Goal: Task Accomplishment & Management: Use online tool/utility

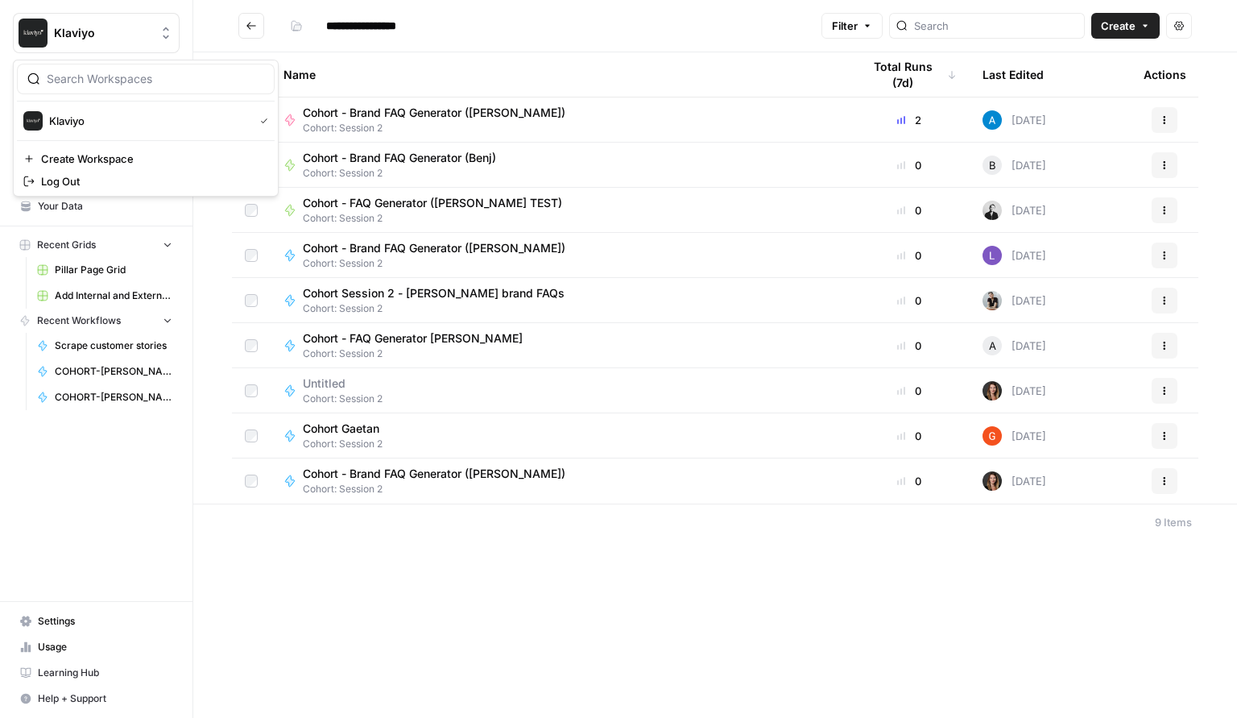
click at [119, 42] on button "Klaviyo" at bounding box center [96, 33] width 167 height 40
click at [93, 123] on span "Klaviyo" at bounding box center [148, 121] width 198 height 16
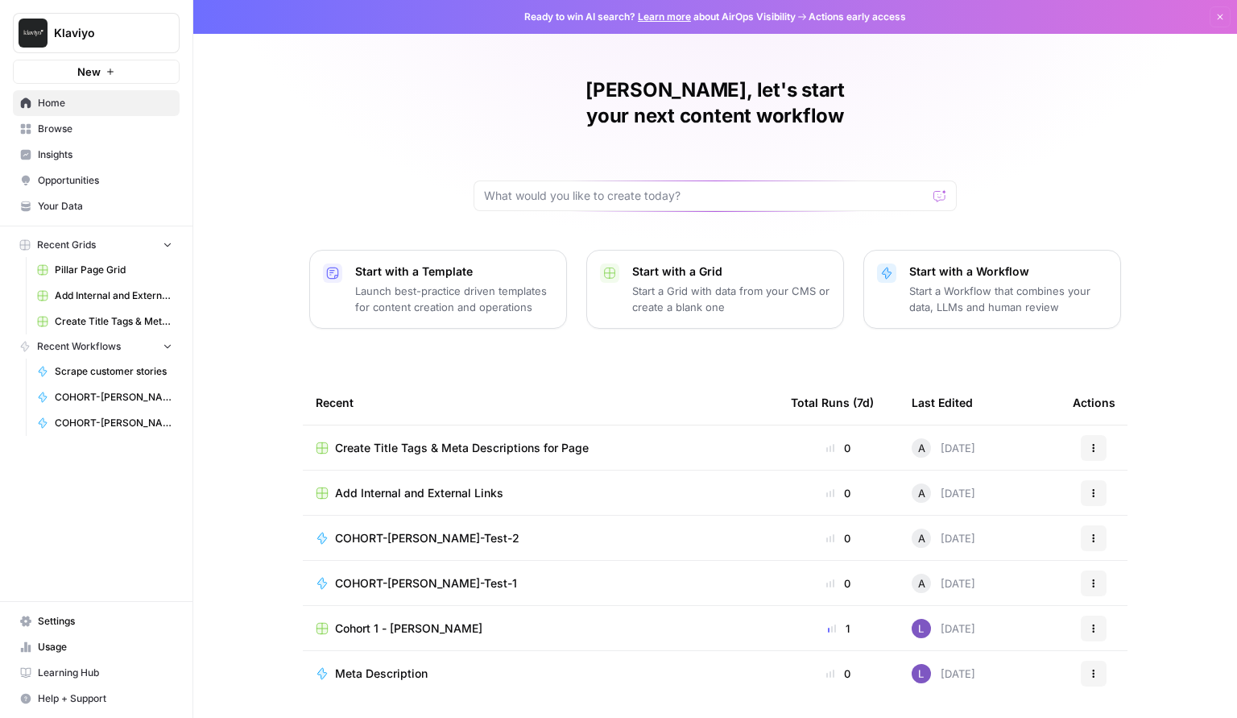
click at [79, 133] on span "Browse" at bounding box center [105, 129] width 135 height 14
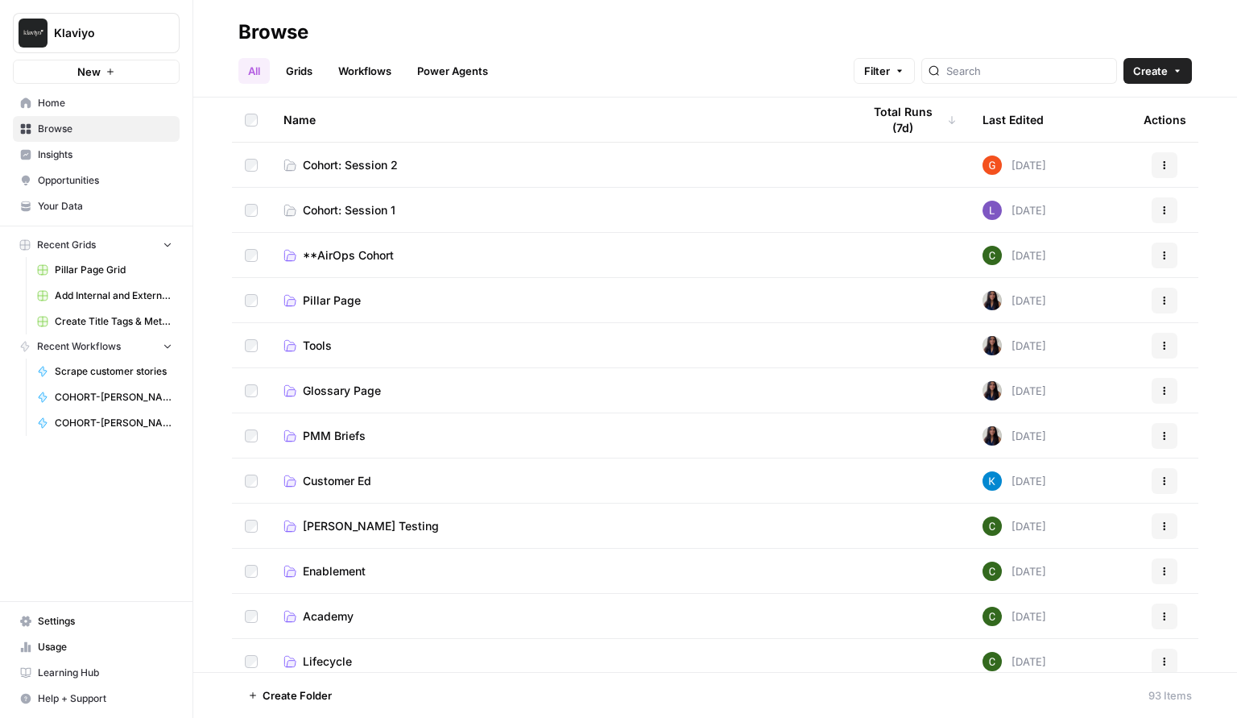
click at [367, 70] on link "Workflows" at bounding box center [365, 71] width 72 height 26
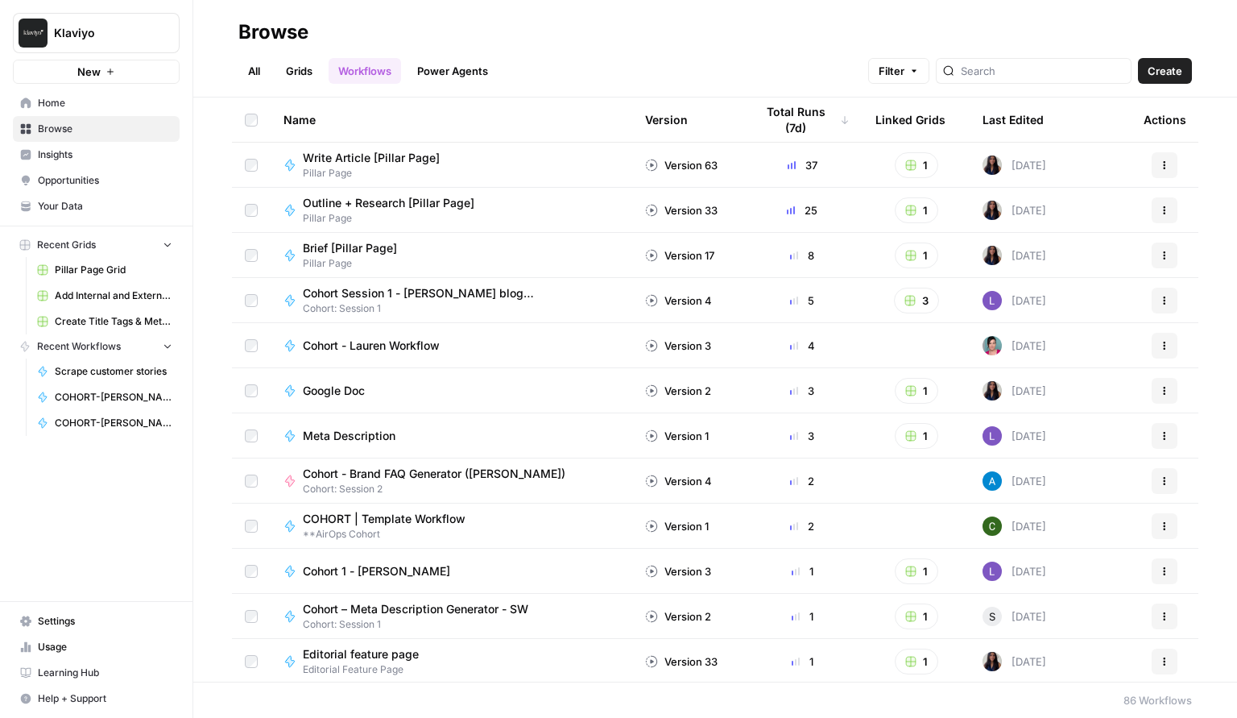
click at [257, 67] on link "All" at bounding box center [253, 71] width 31 height 26
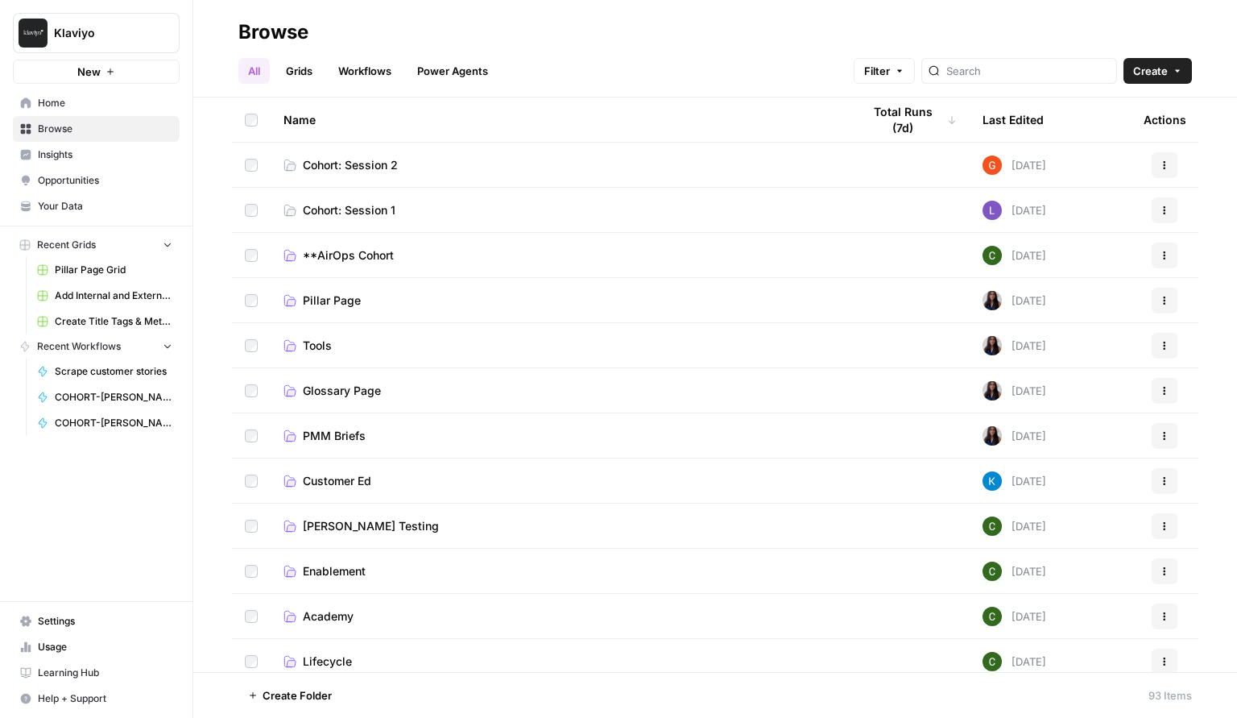
click at [342, 210] on span "Cohort: Session 1" at bounding box center [349, 210] width 93 height 16
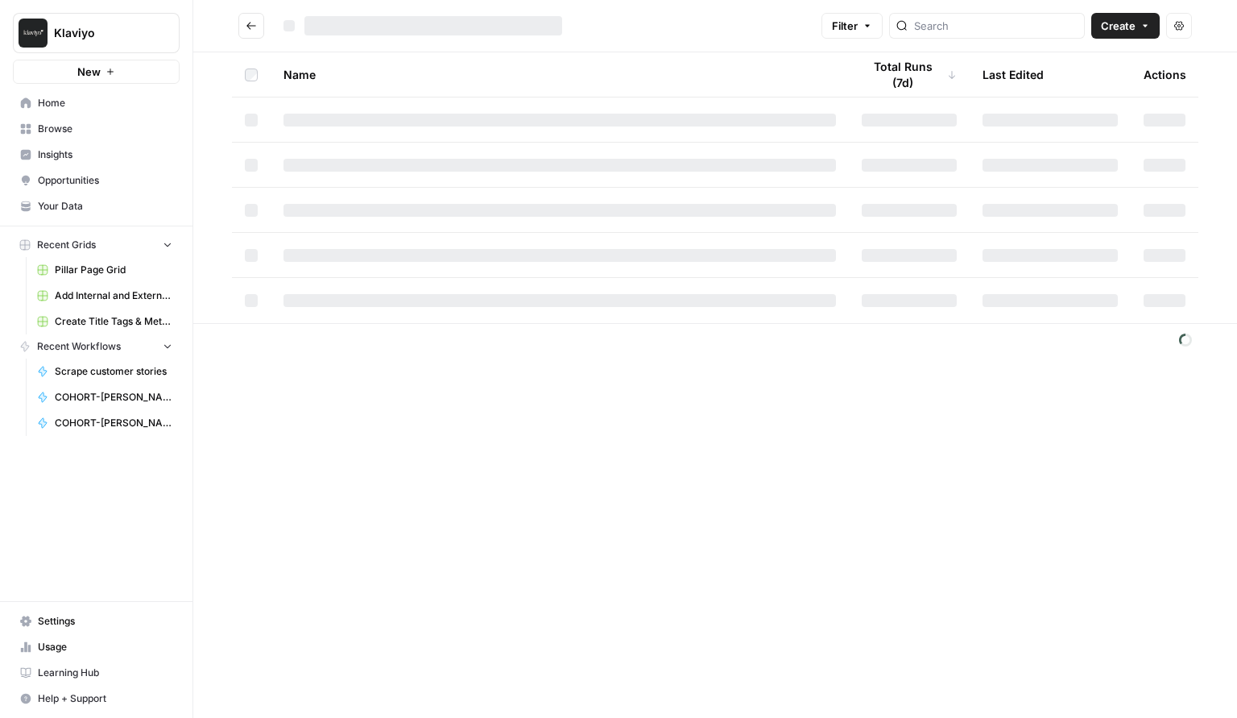
click at [342, 210] on div at bounding box center [560, 210] width 553 height 13
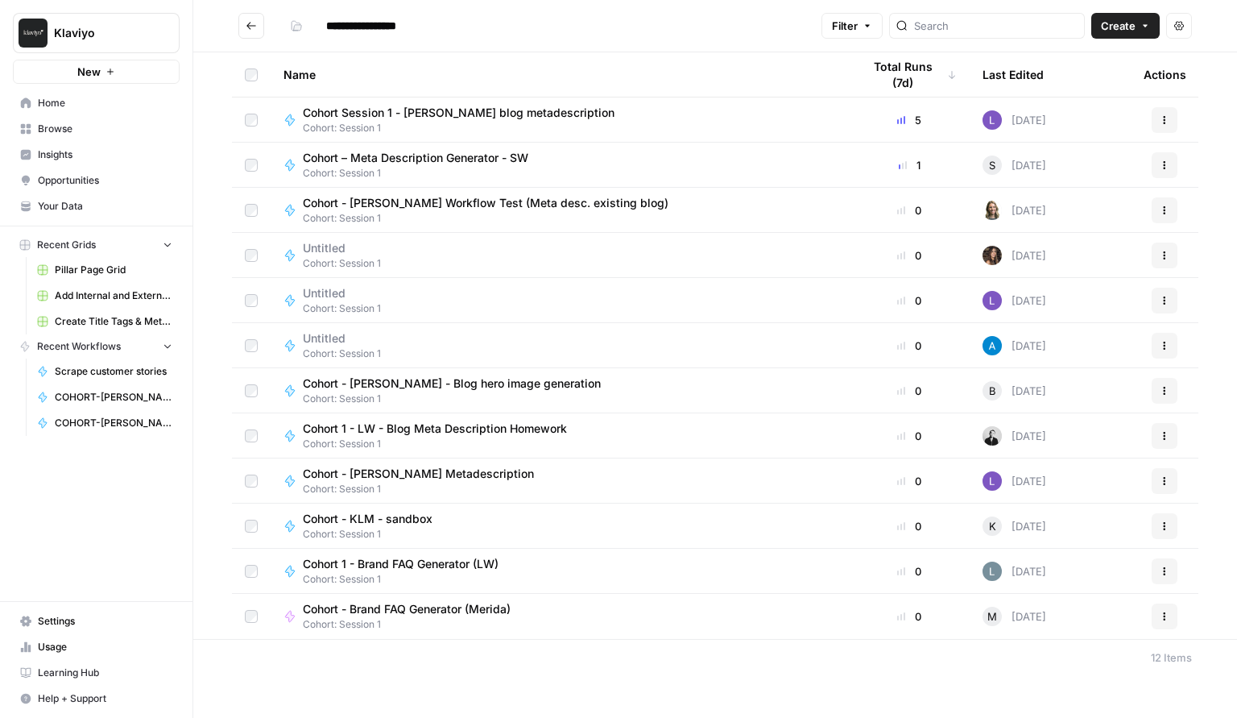
click at [101, 73] on button "New" at bounding box center [96, 72] width 167 height 24
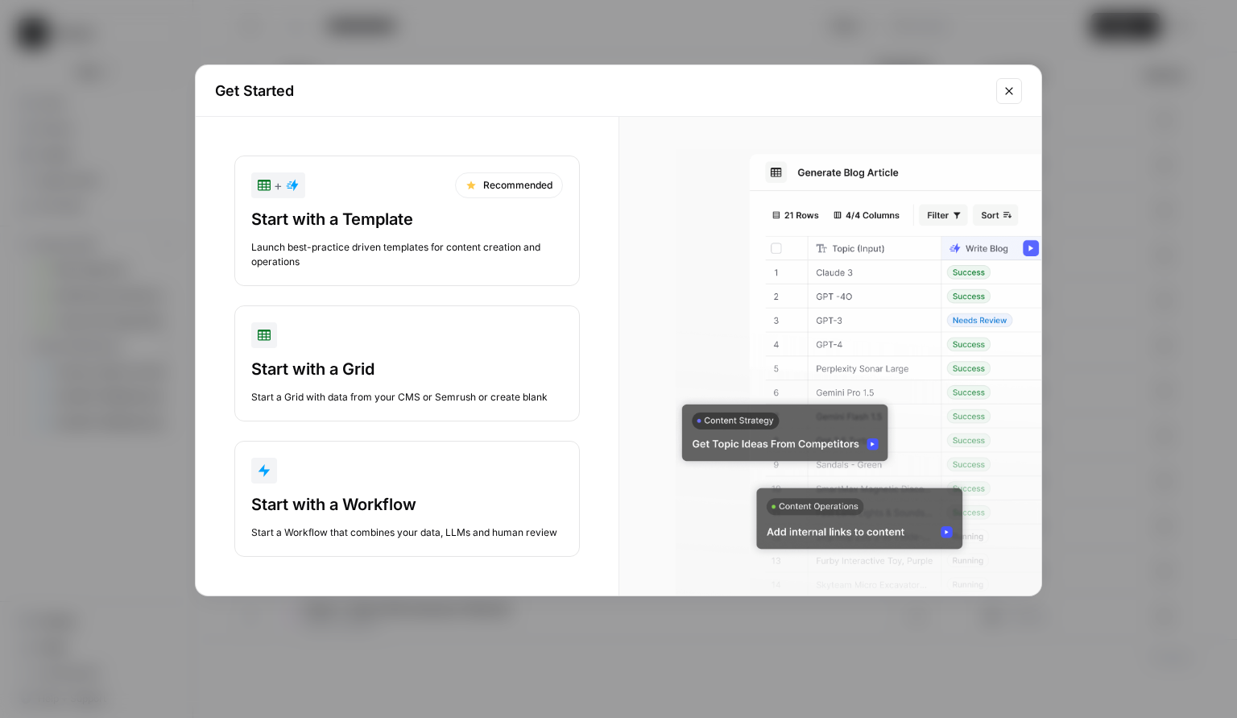
click at [354, 218] on div "Start with a Template" at bounding box center [407, 219] width 312 height 23
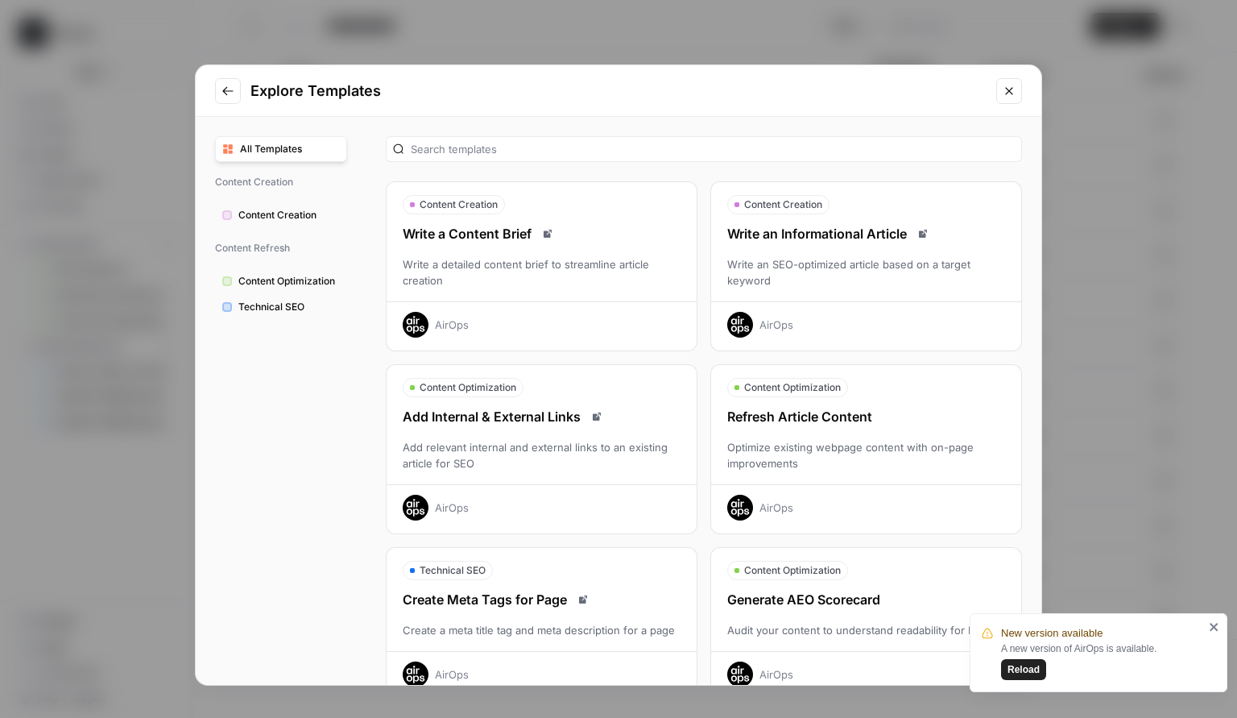
click at [230, 86] on icon "Go to previous step" at bounding box center [228, 91] width 13 height 13
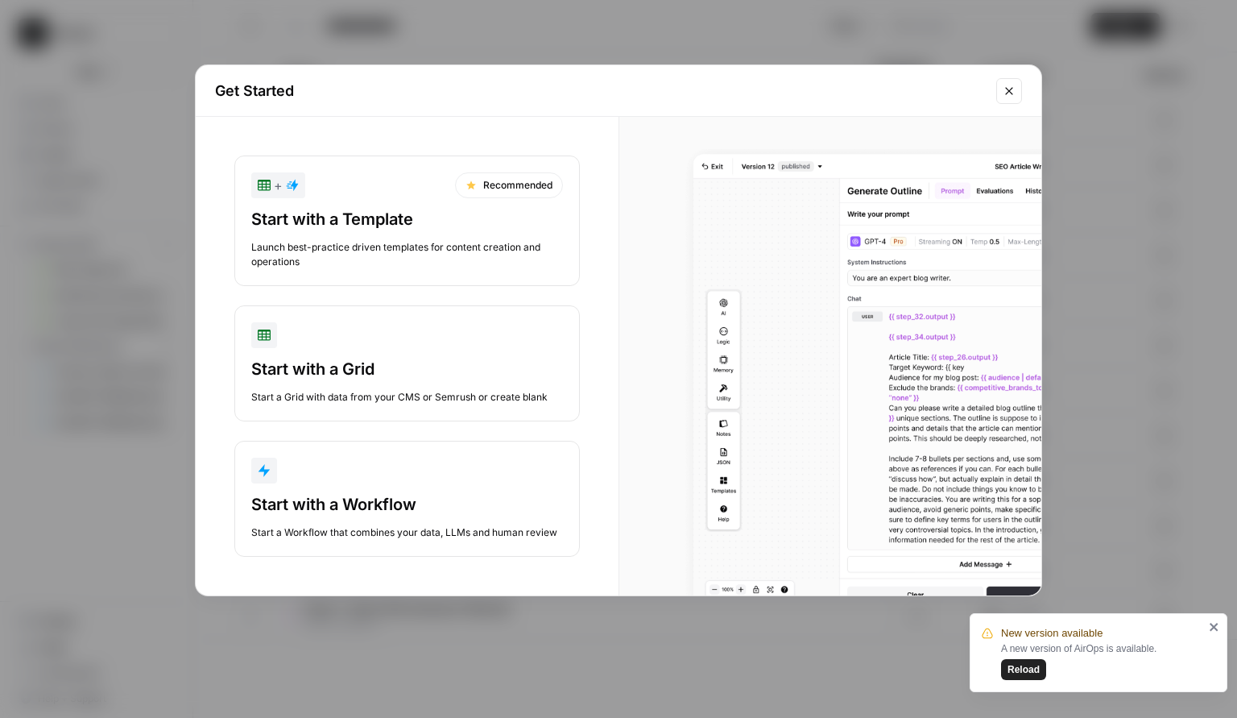
click at [396, 479] on div "button" at bounding box center [407, 471] width 312 height 26
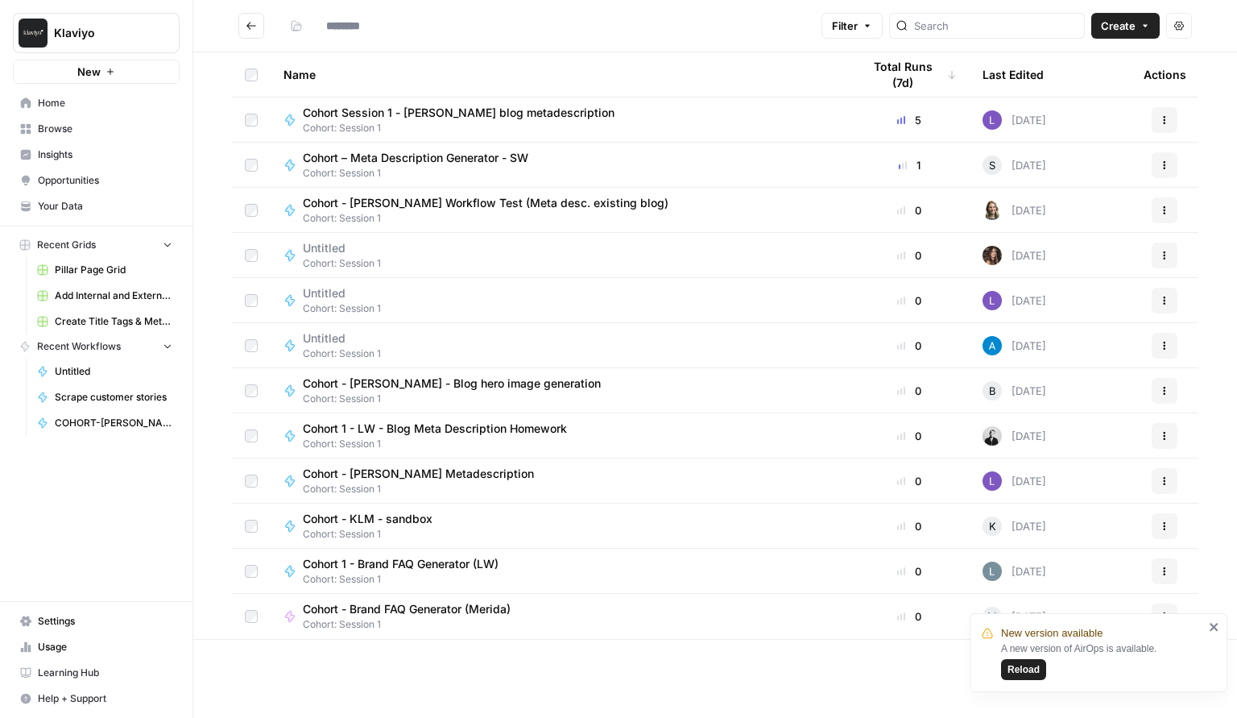
type input "**********"
click at [80, 77] on span "New" at bounding box center [88, 72] width 23 height 16
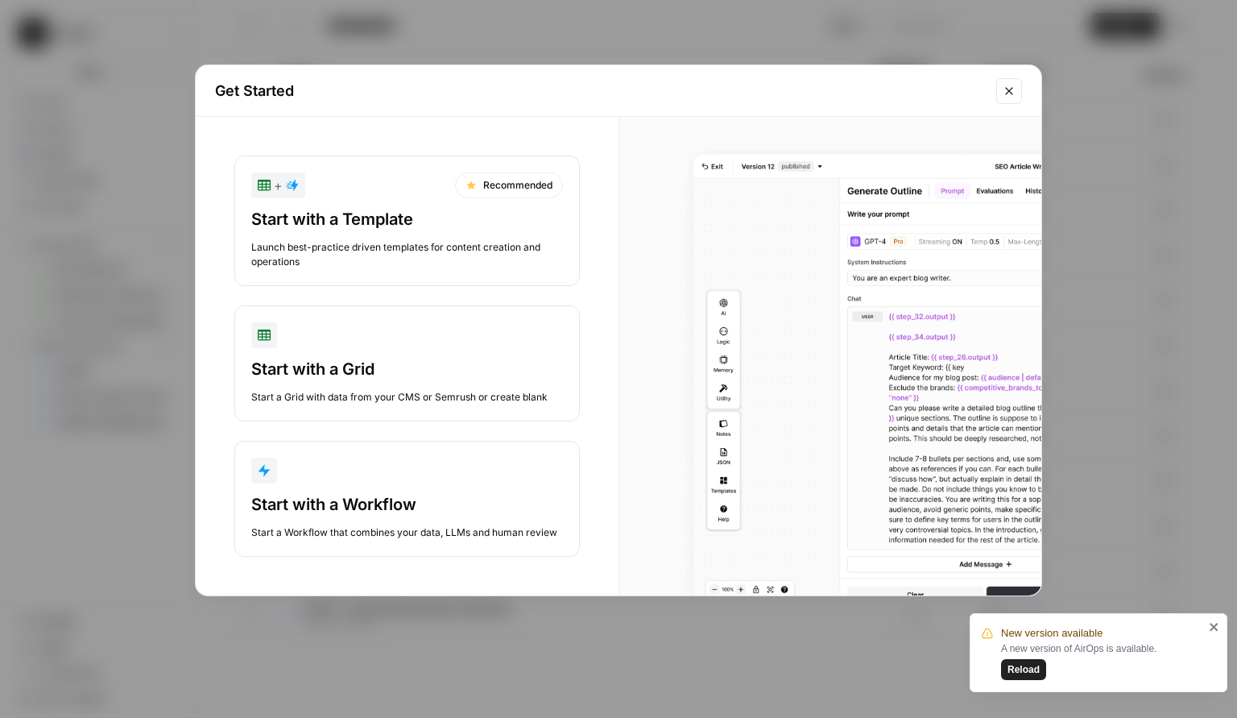
click at [362, 489] on button "Start with a Workflow Start a Workflow that combines your data, LLMs and human …" at bounding box center [407, 499] width 346 height 116
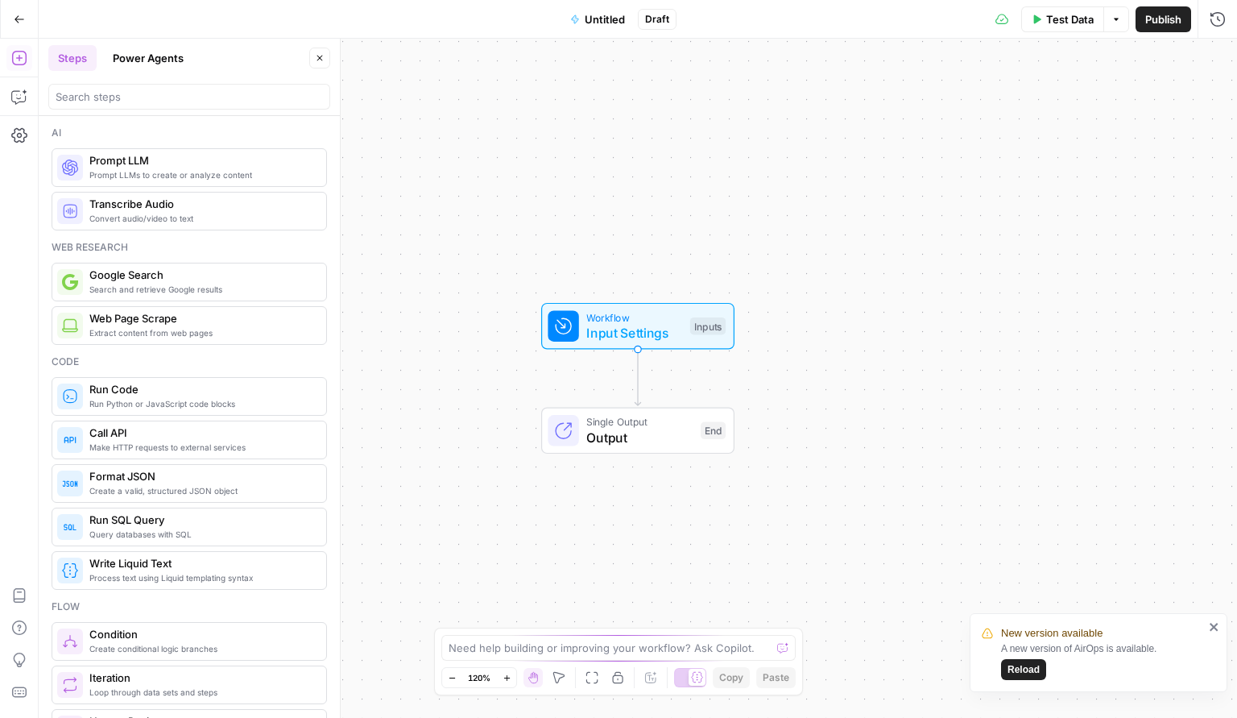
click at [596, 16] on span "Untitled" at bounding box center [605, 19] width 40 height 16
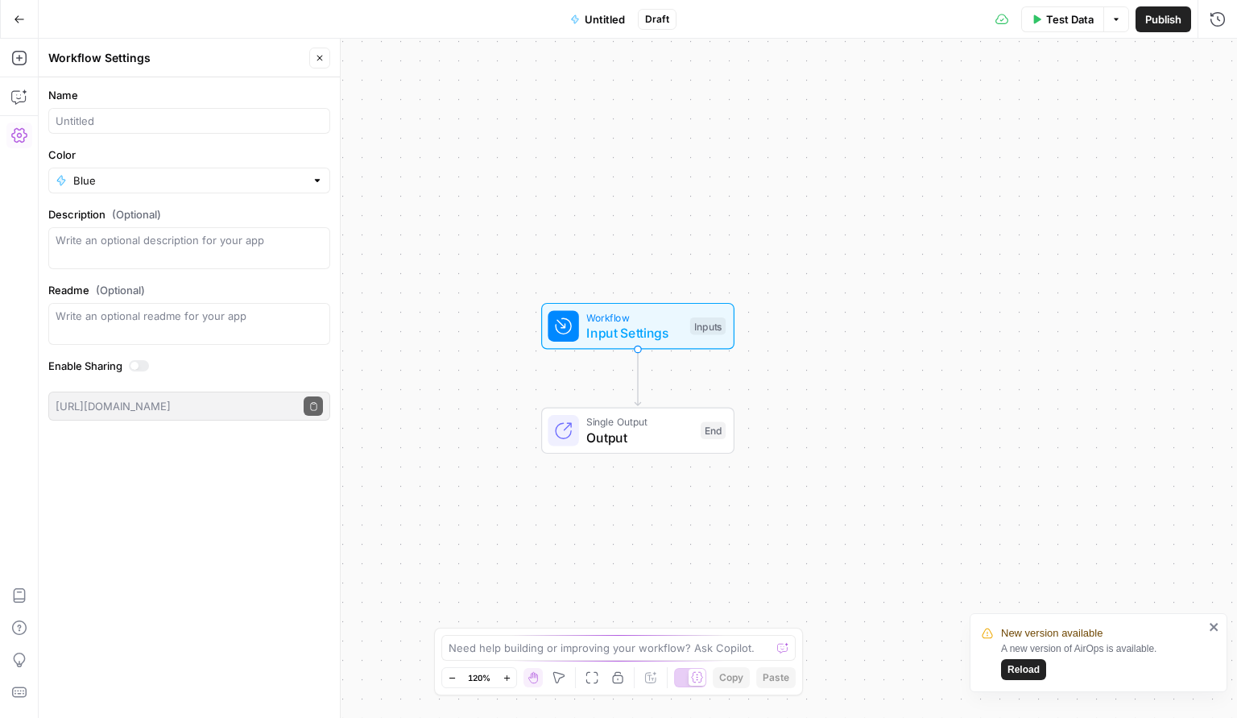
click at [602, 20] on span "Untitled" at bounding box center [605, 19] width 40 height 16
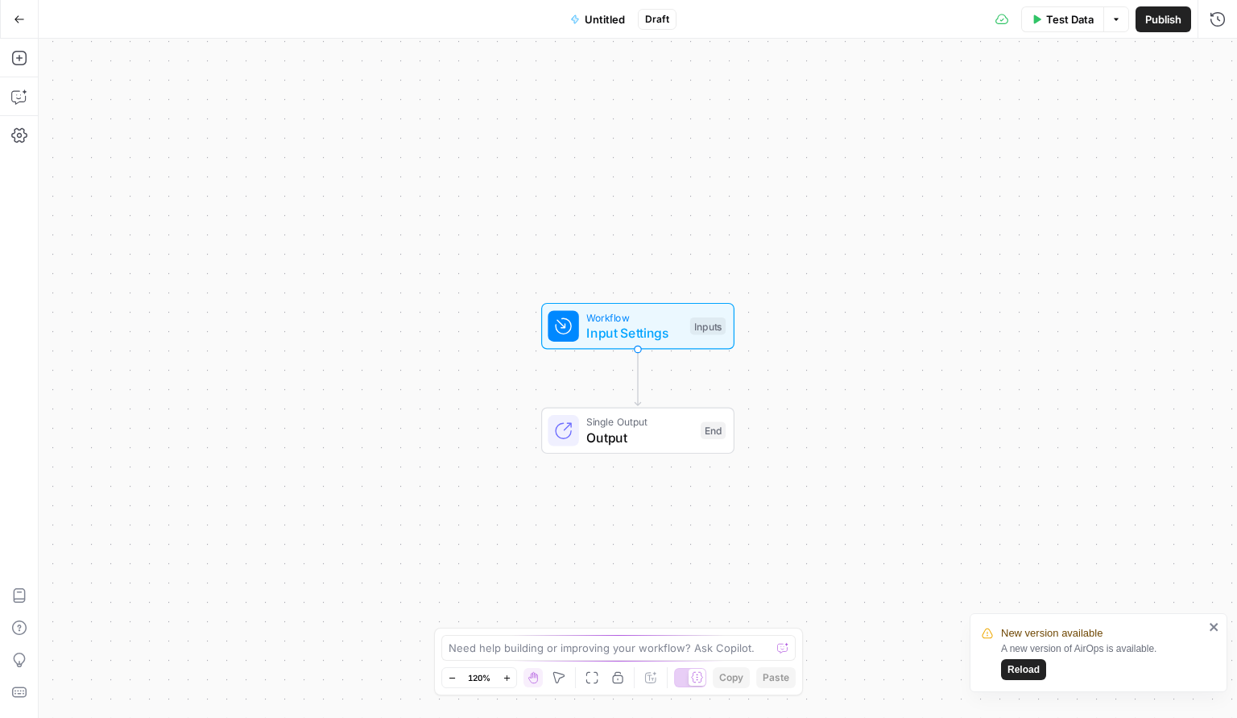
click at [617, 11] on span "Untitled" at bounding box center [605, 19] width 40 height 16
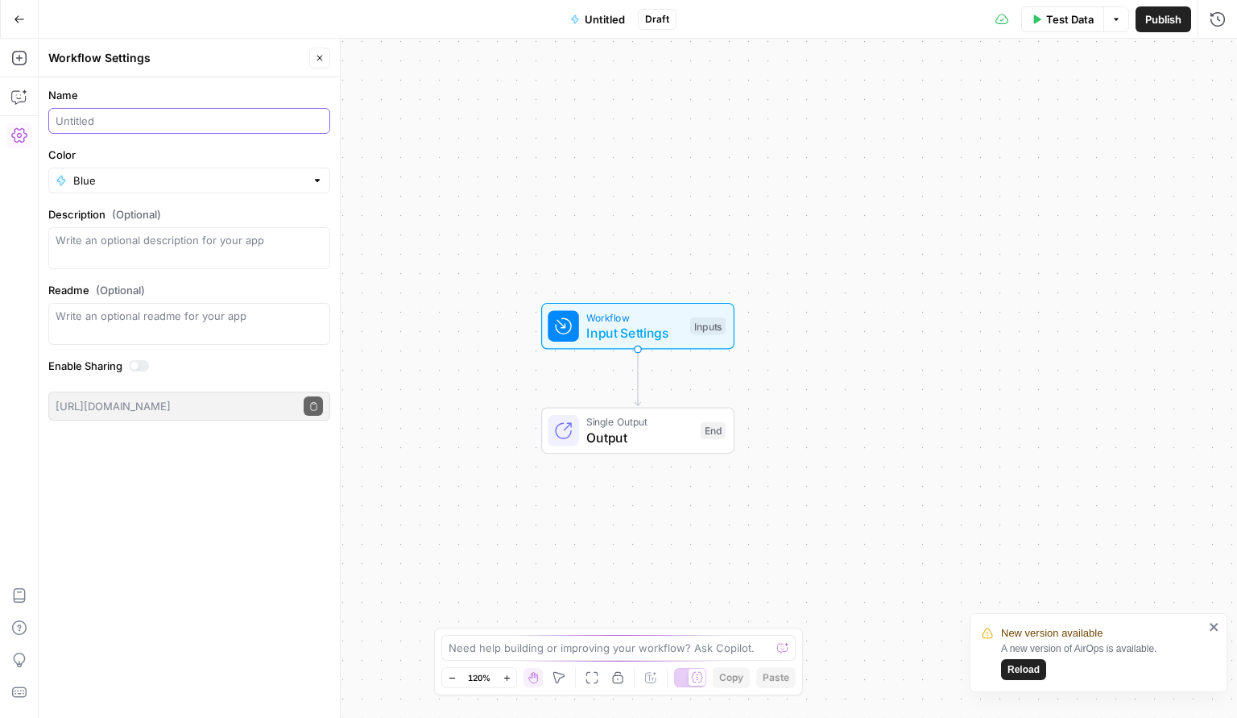
click at [97, 122] on input "Name" at bounding box center [189, 121] width 267 height 16
type input "A"
type input "cohort-Annie-meta-description"
click at [89, 238] on textarea "Description (Optional)" at bounding box center [189, 248] width 267 height 32
click at [628, 334] on span "Input Settings" at bounding box center [634, 332] width 96 height 19
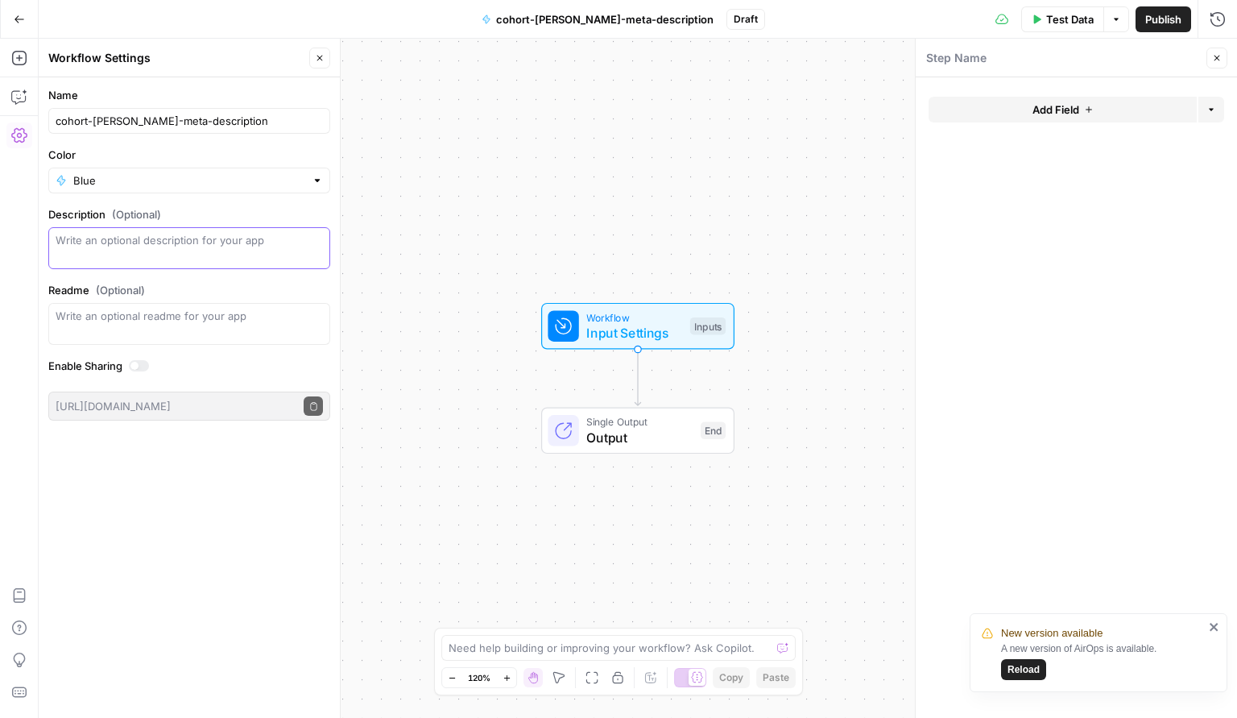
click at [166, 246] on textarea "Description (Optional)" at bounding box center [189, 248] width 267 height 32
type textarea "meta-description for Gmail updates blog"
click at [623, 321] on span "Workflow" at bounding box center [634, 316] width 96 height 15
click at [1036, 107] on span "Add Field" at bounding box center [1056, 109] width 47 height 16
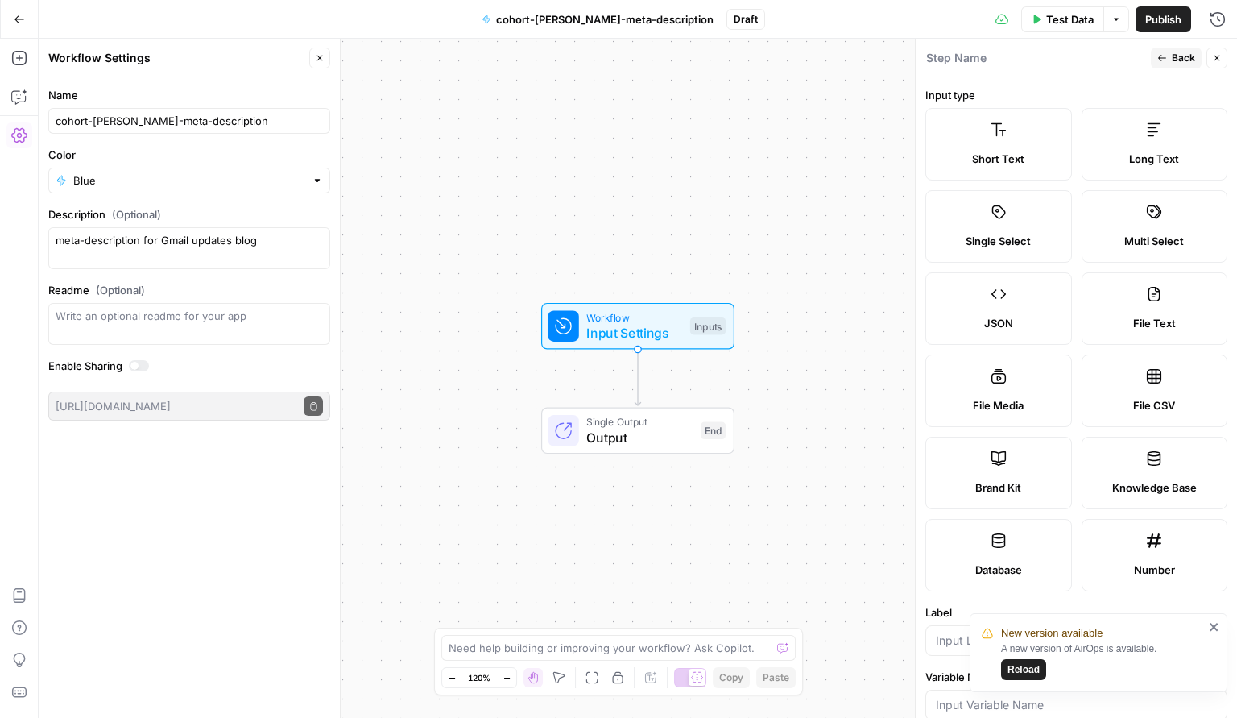
click at [1126, 139] on label "Long Text" at bounding box center [1155, 144] width 147 height 72
click at [1158, 124] on icon at bounding box center [1154, 130] width 16 height 16
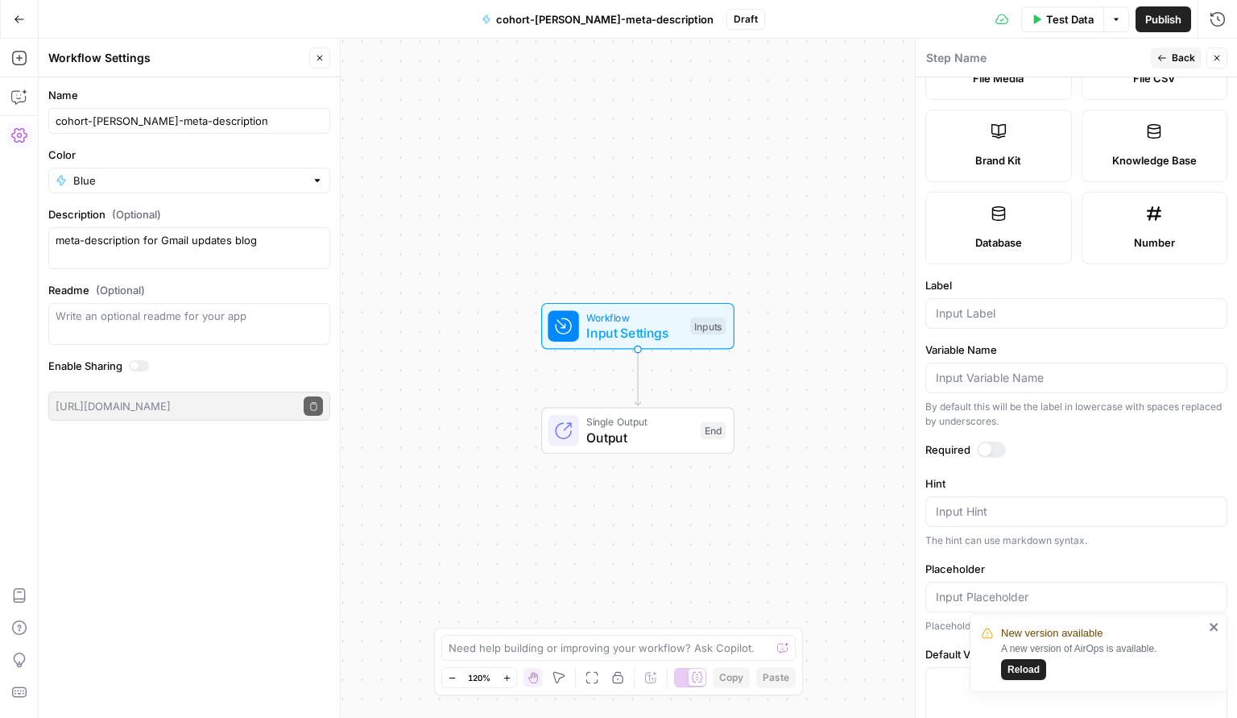
scroll to position [371, 0]
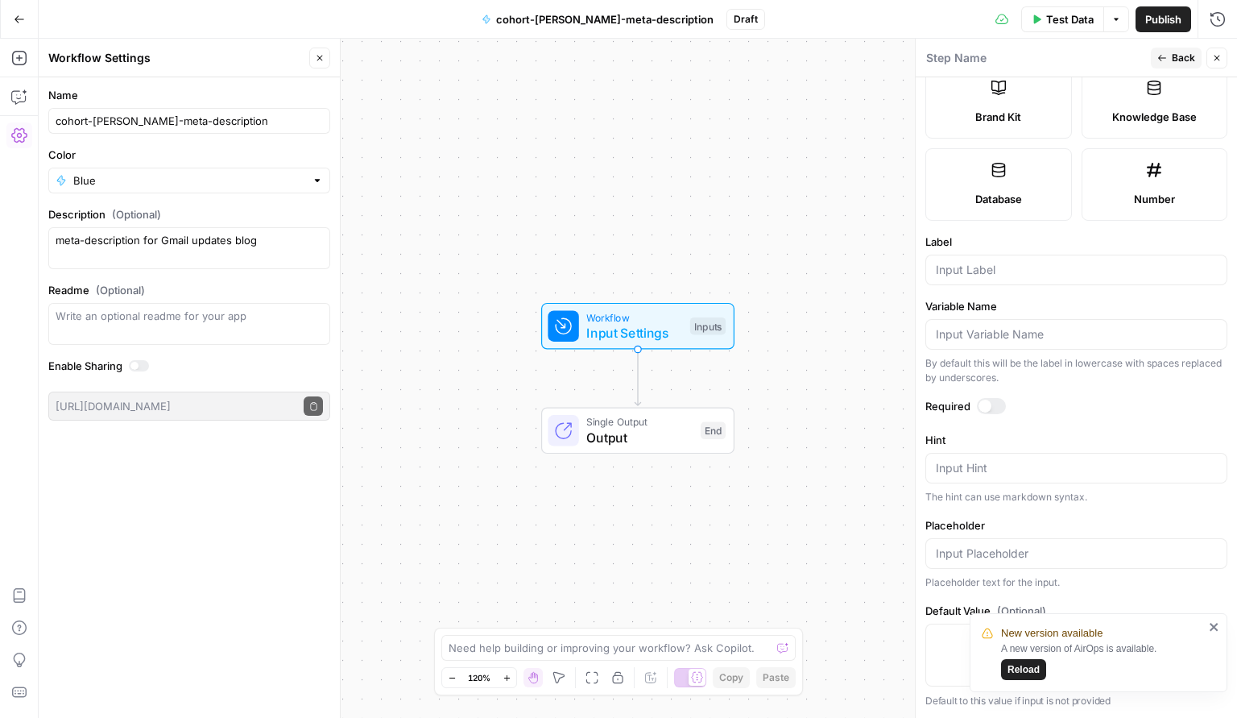
click at [1216, 628] on icon "close" at bounding box center [1214, 627] width 8 height 8
click at [963, 273] on input "Label" at bounding box center [1076, 270] width 281 height 16
type input "Gmail blog"
click at [1219, 57] on icon "button" at bounding box center [1217, 58] width 10 height 10
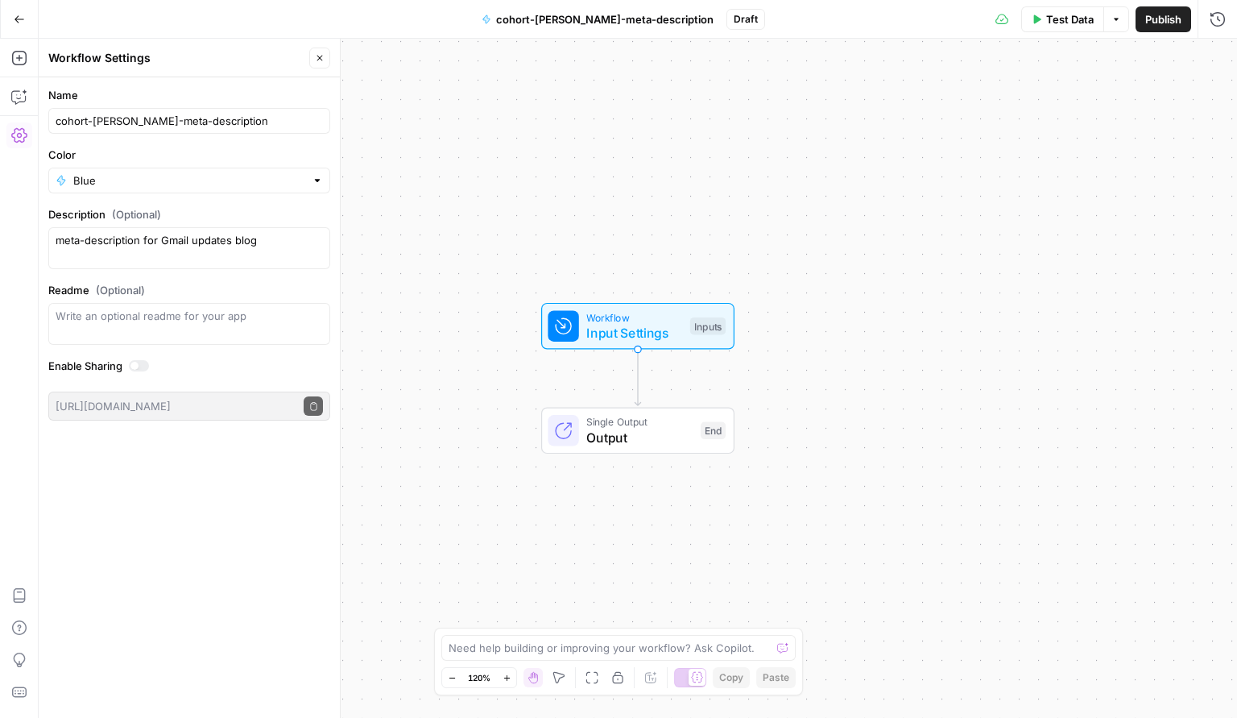
click at [600, 318] on span "Workflow" at bounding box center [634, 316] width 96 height 15
click at [1050, 176] on span "Add Field" at bounding box center [1056, 180] width 47 height 16
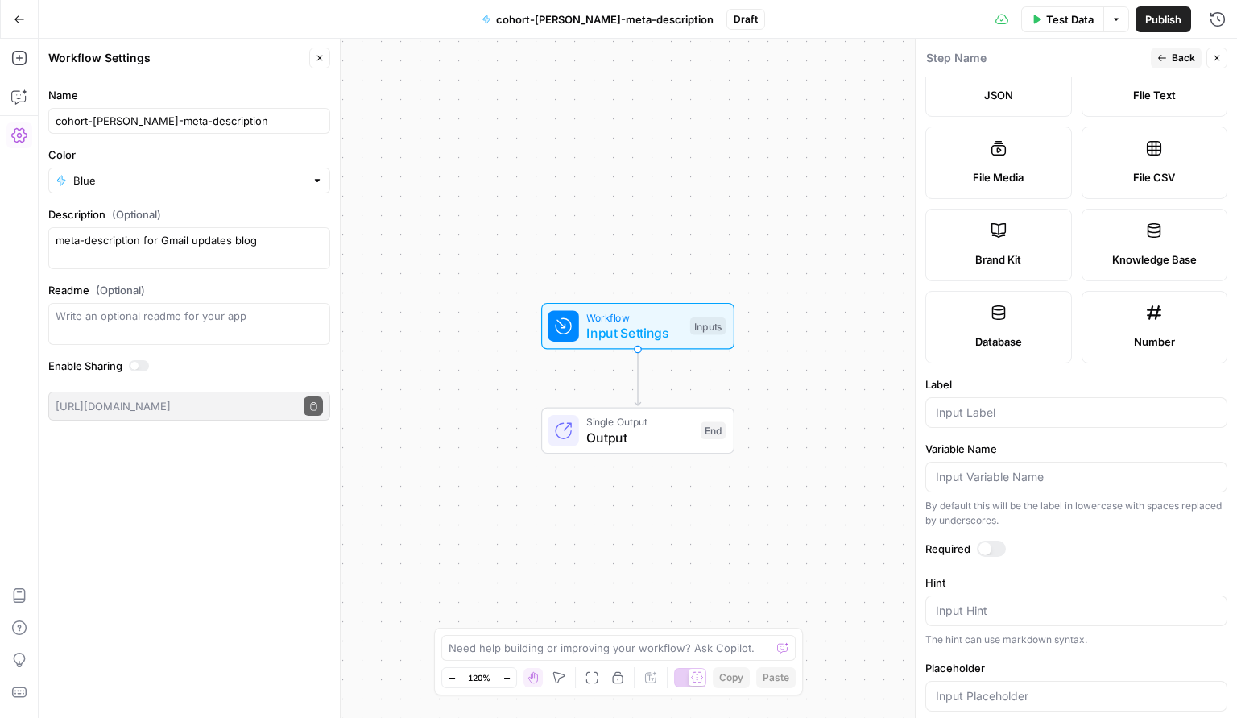
scroll to position [0, 0]
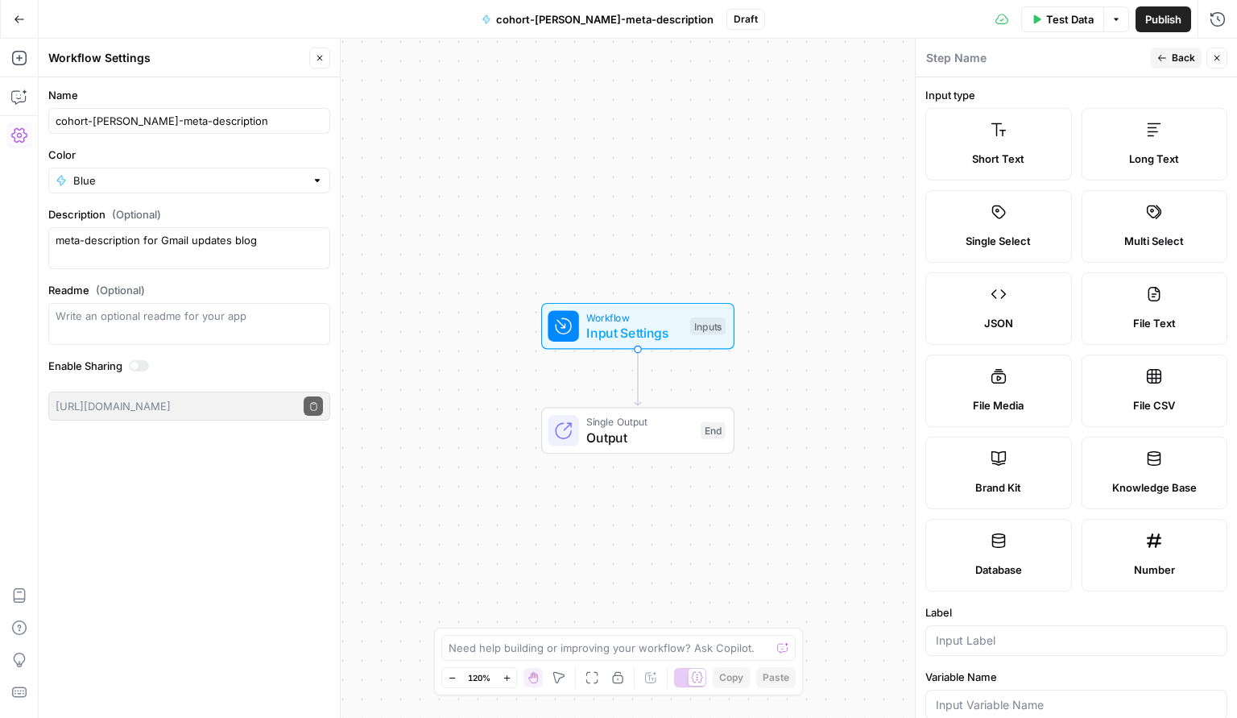
click at [1212, 60] on button "Close" at bounding box center [1217, 58] width 21 height 21
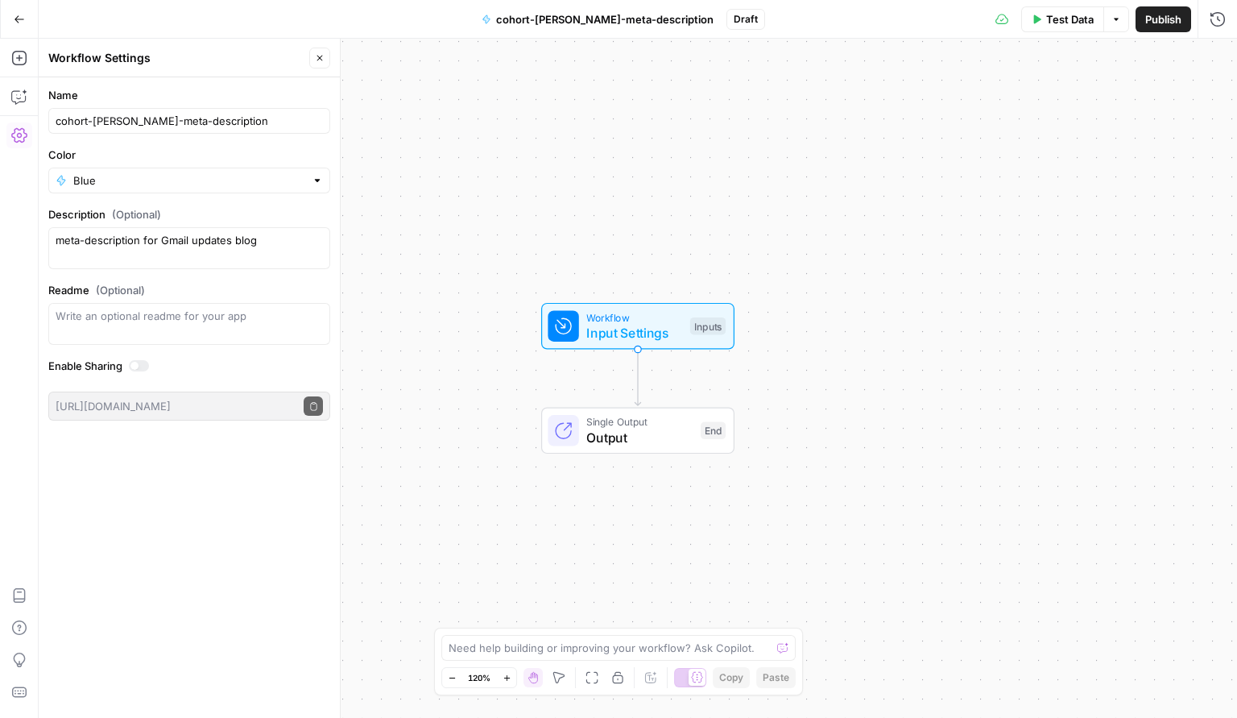
click at [644, 333] on span "Input Settings" at bounding box center [634, 332] width 96 height 19
click at [1017, 181] on button "Add Field" at bounding box center [1063, 181] width 268 height 26
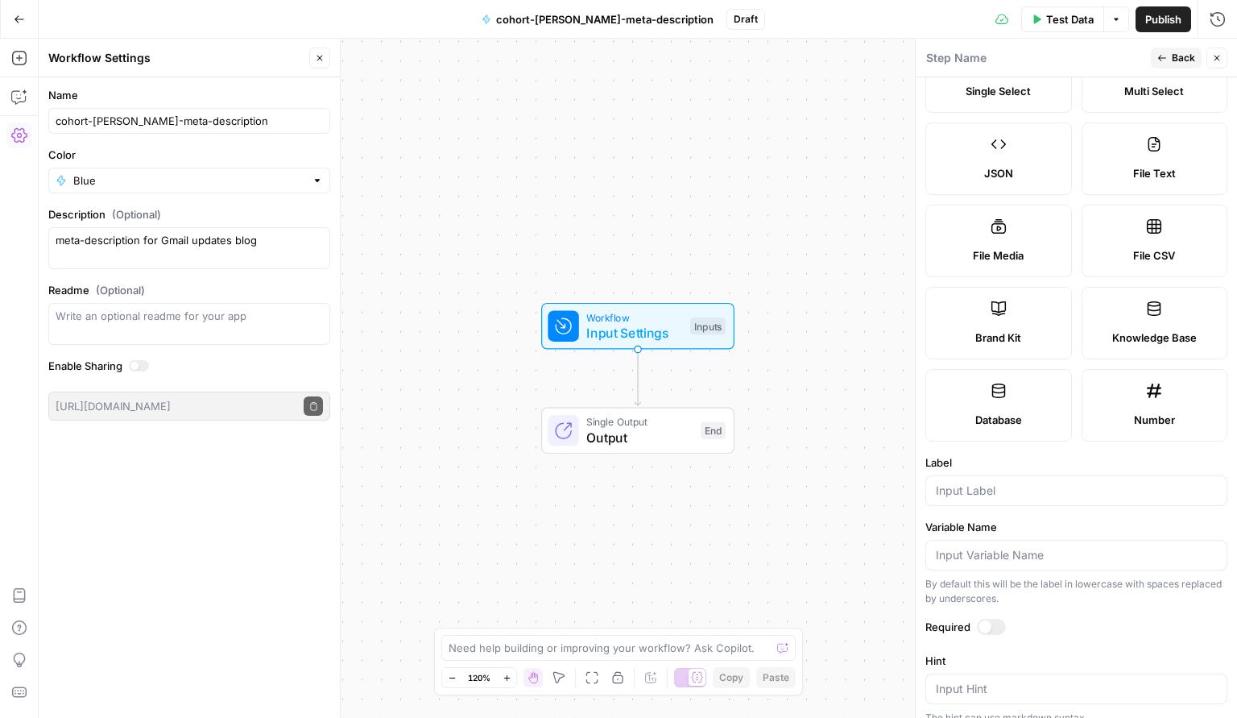
scroll to position [97, 0]
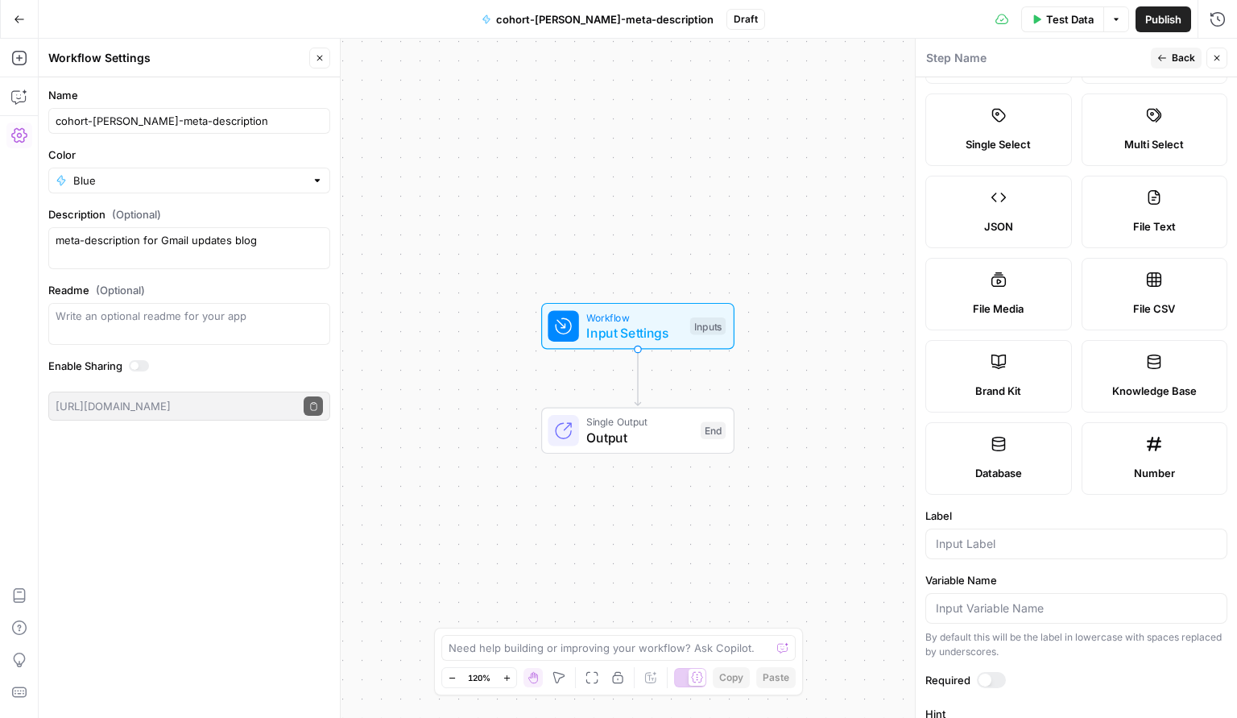
click at [785, 288] on div "Workflow Input Settings Inputs Single Output Output End" at bounding box center [638, 378] width 1199 height 679
click at [14, 55] on icon "button" at bounding box center [19, 58] width 16 height 16
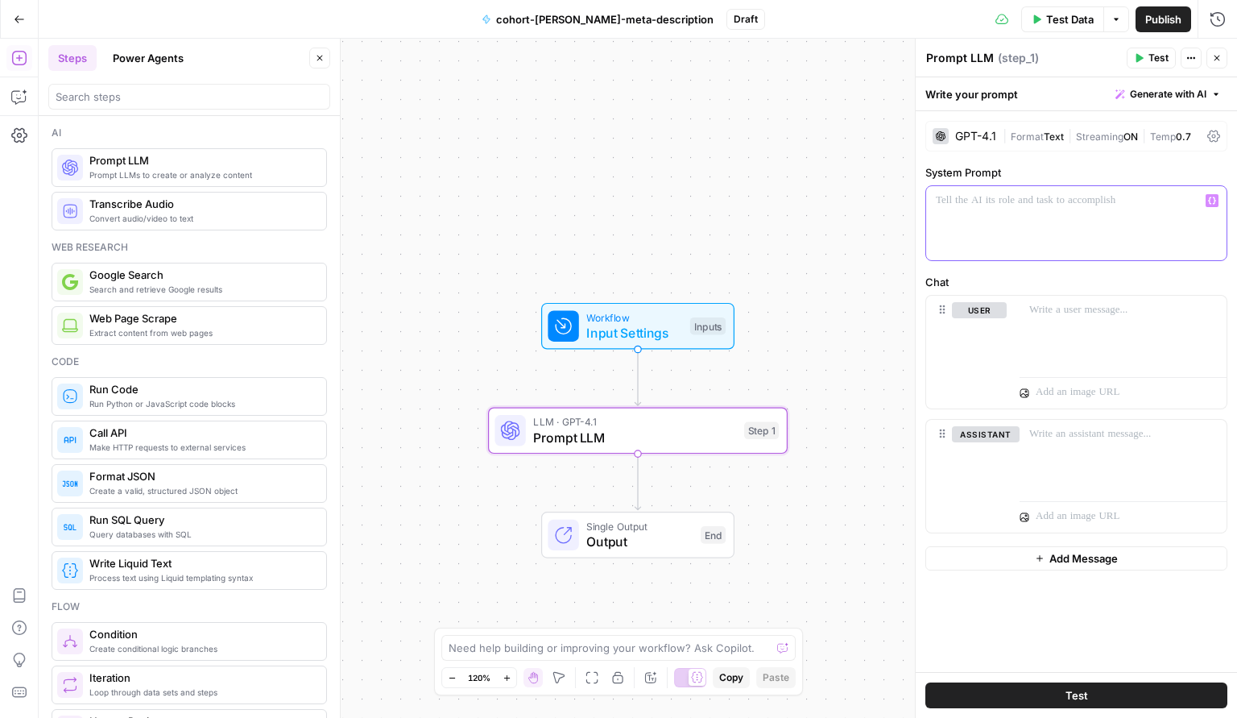
click at [950, 199] on p at bounding box center [1076, 201] width 281 height 16
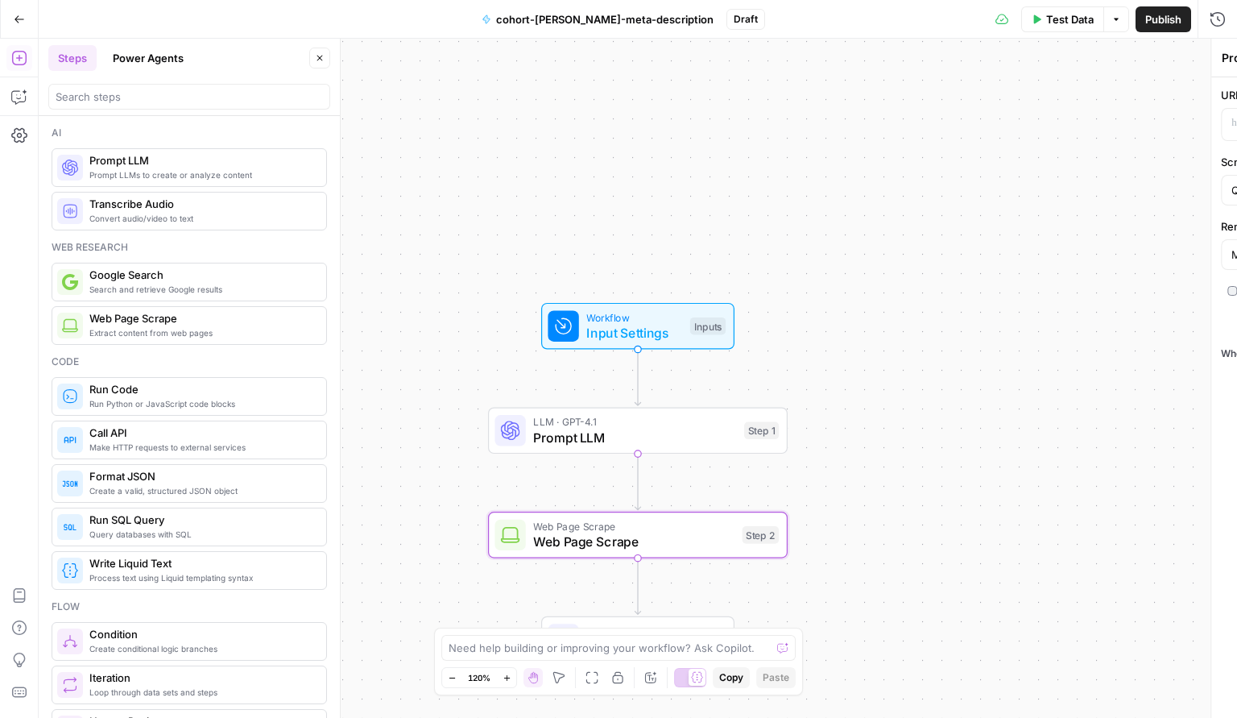
type textarea "Web Page Scrape"
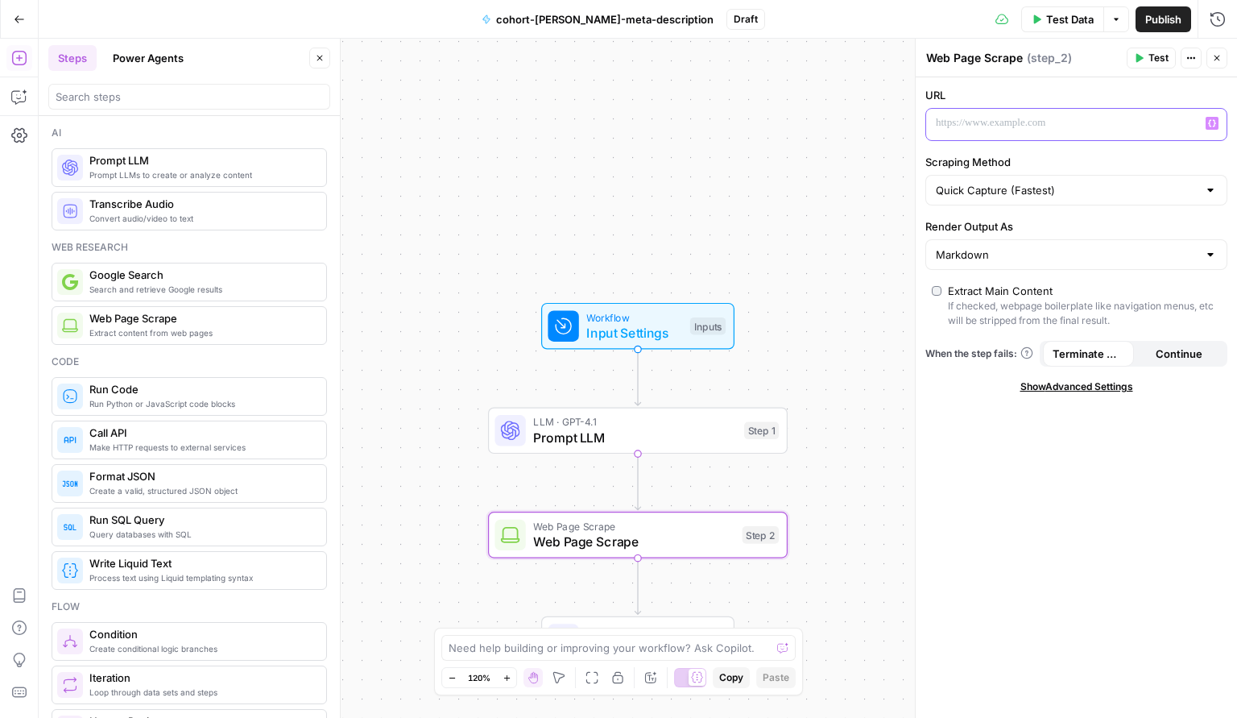
click at [1010, 127] on p at bounding box center [1063, 123] width 255 height 16
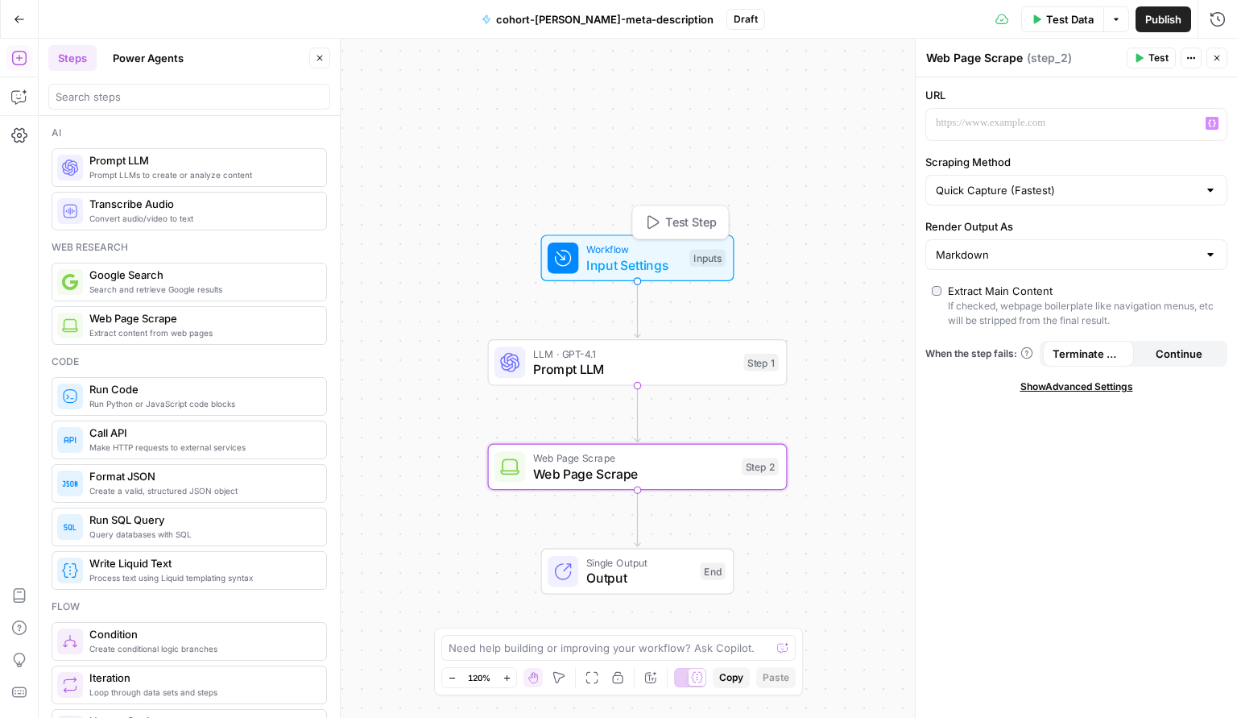
click at [652, 356] on span "LLM · GPT-4.1" at bounding box center [634, 353] width 203 height 15
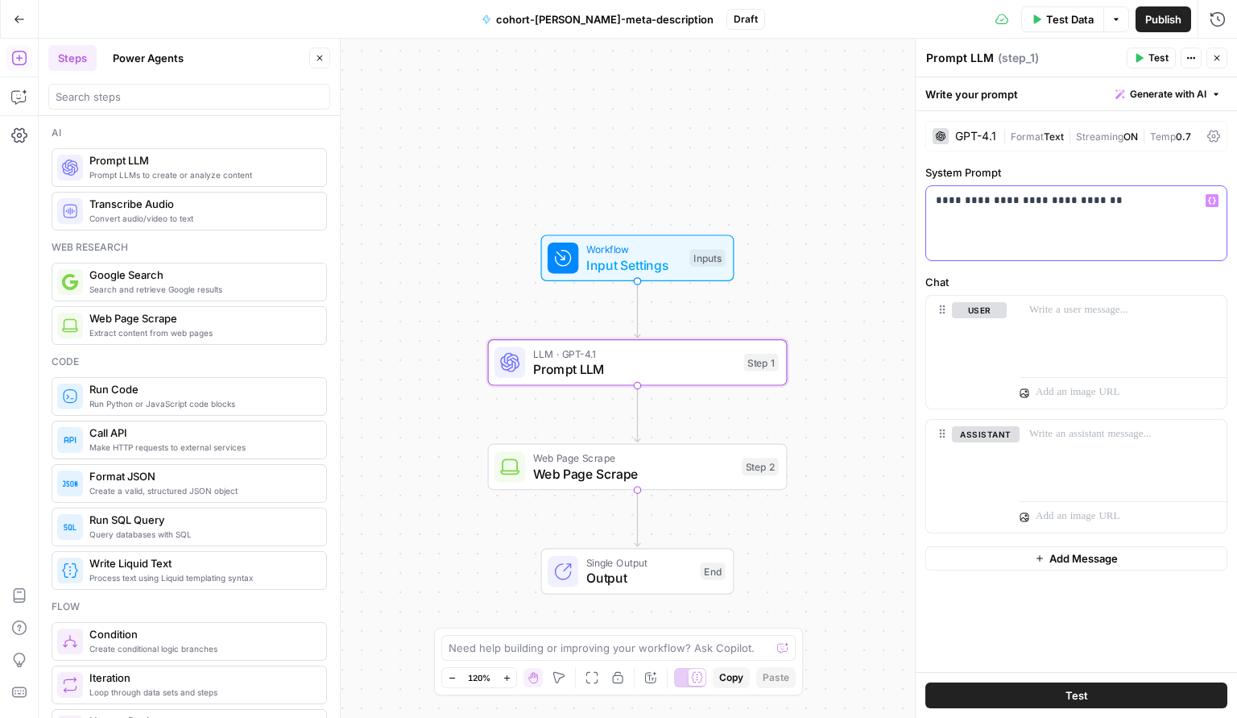
click at [1121, 201] on p "**********" at bounding box center [1076, 201] width 281 height 16
click at [1213, 200] on icon "button" at bounding box center [1212, 201] width 8 height 8
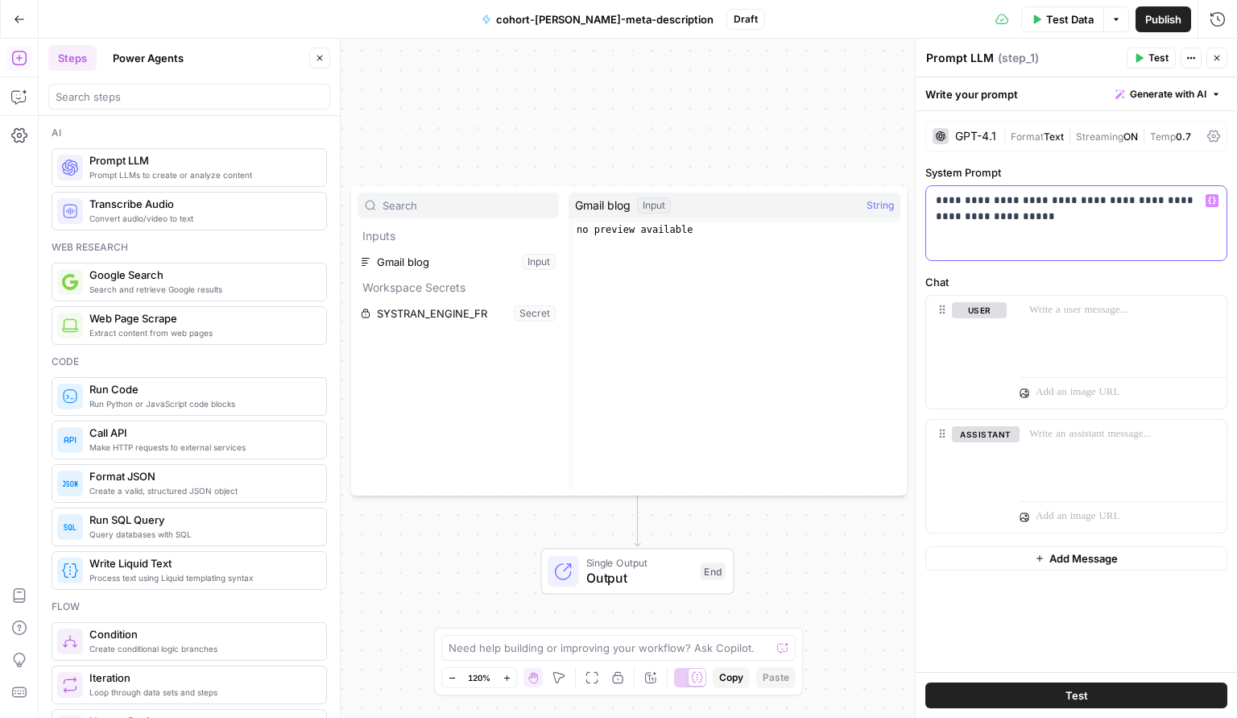
click at [1005, 217] on p "**********" at bounding box center [1076, 209] width 281 height 32
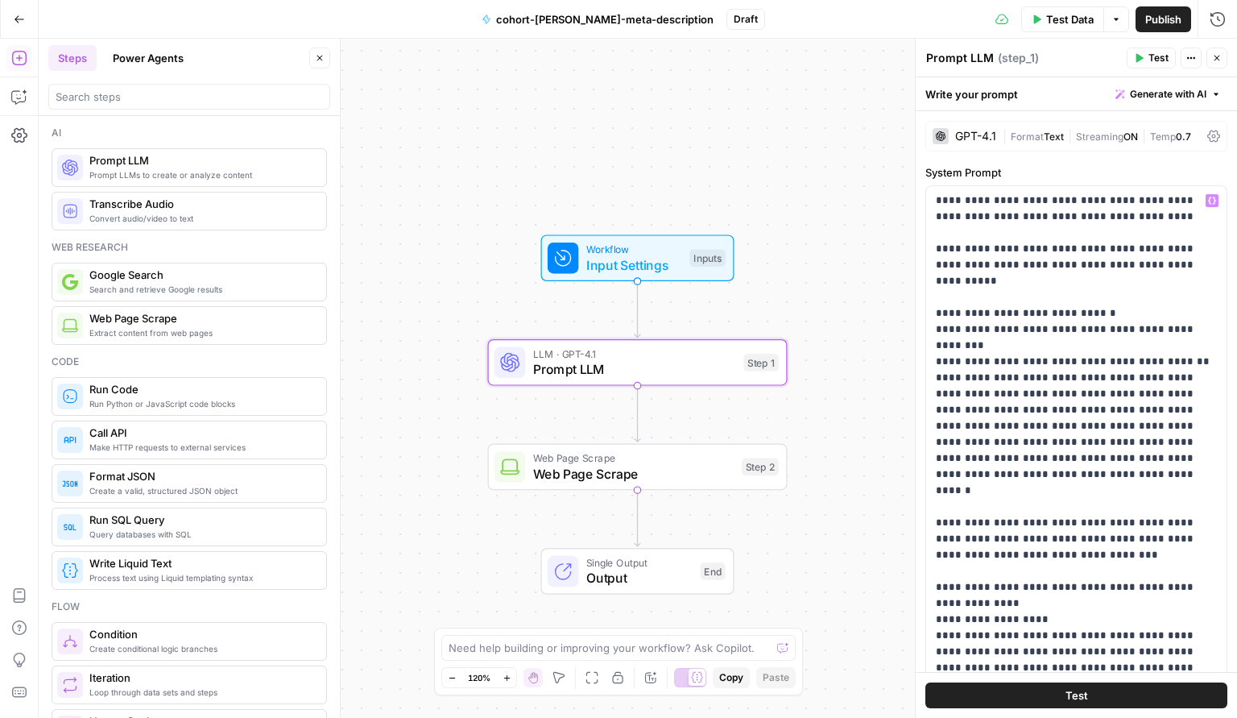
click at [1079, 689] on span "Test" at bounding box center [1077, 695] width 23 height 16
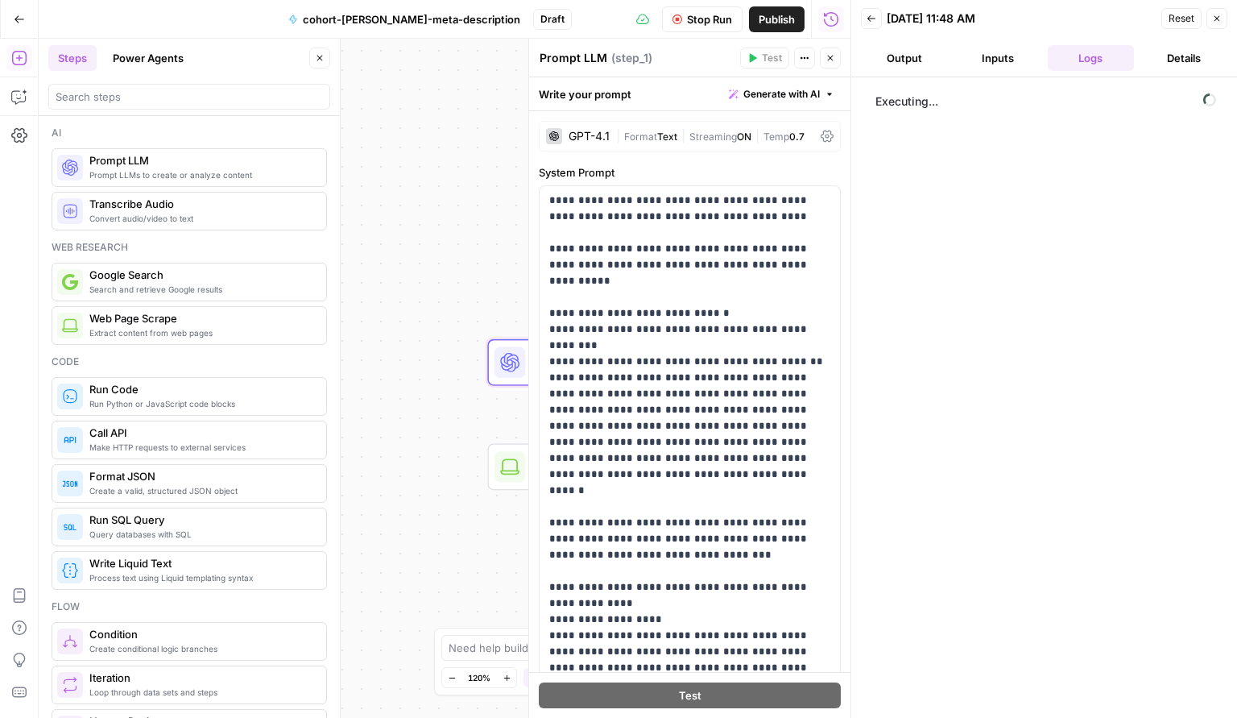
click at [899, 64] on button "Output" at bounding box center [904, 58] width 87 height 26
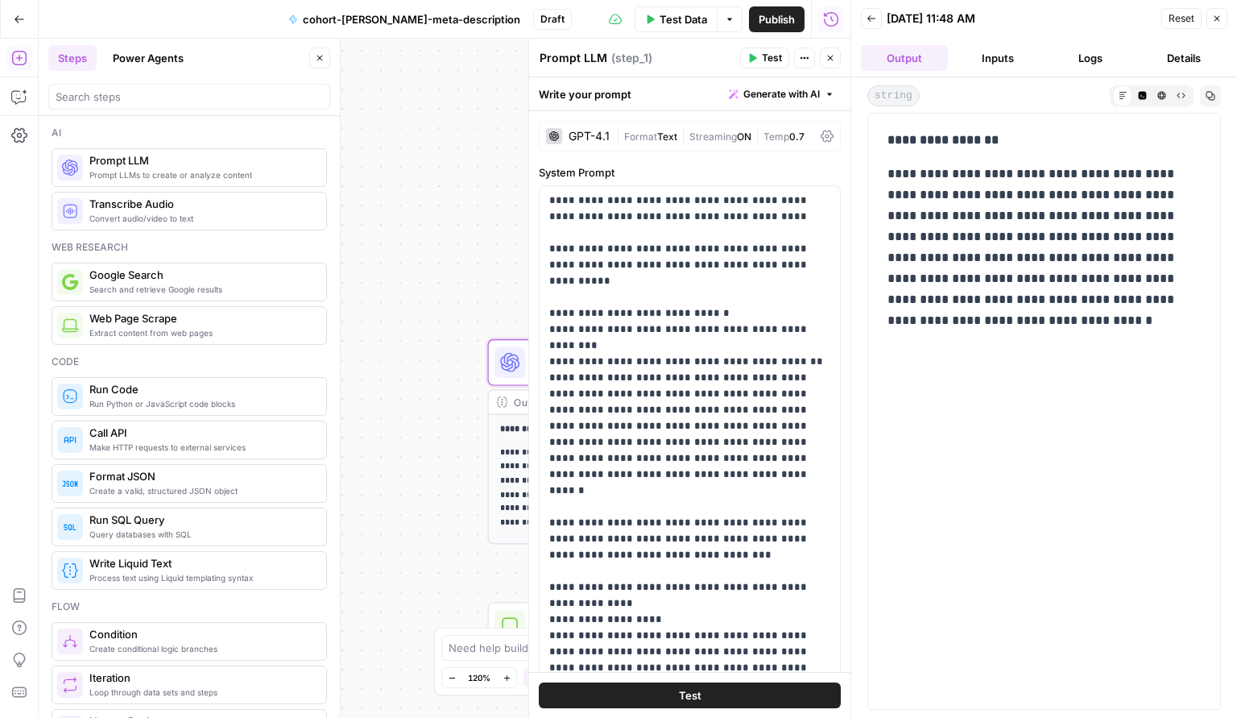
click at [1039, 319] on p "**********" at bounding box center [1044, 248] width 313 height 168
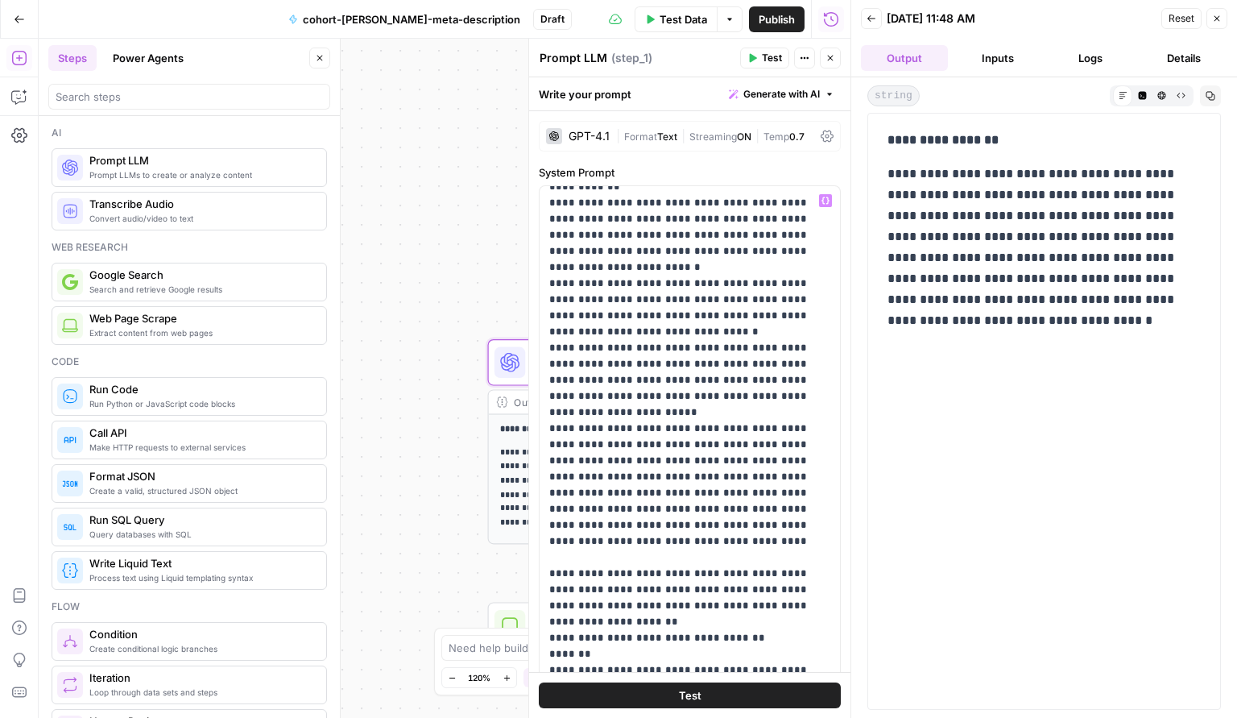
scroll to position [832, 0]
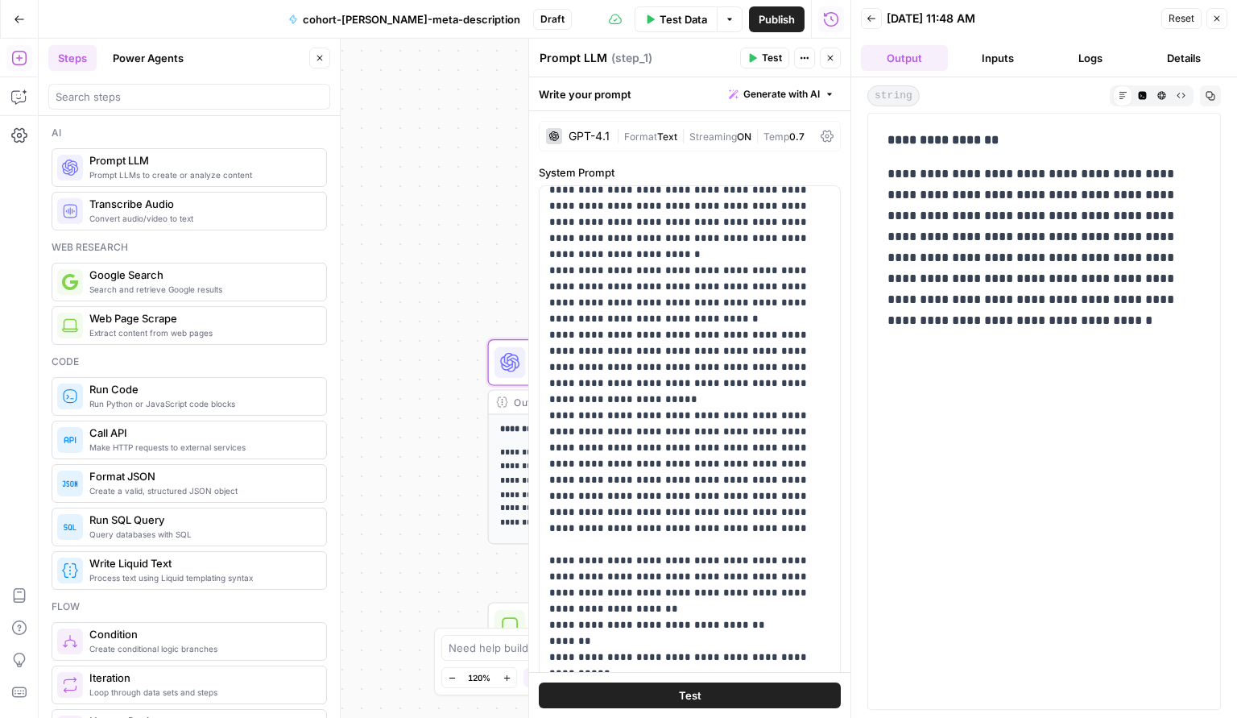
click at [834, 60] on icon "button" at bounding box center [831, 58] width 10 height 10
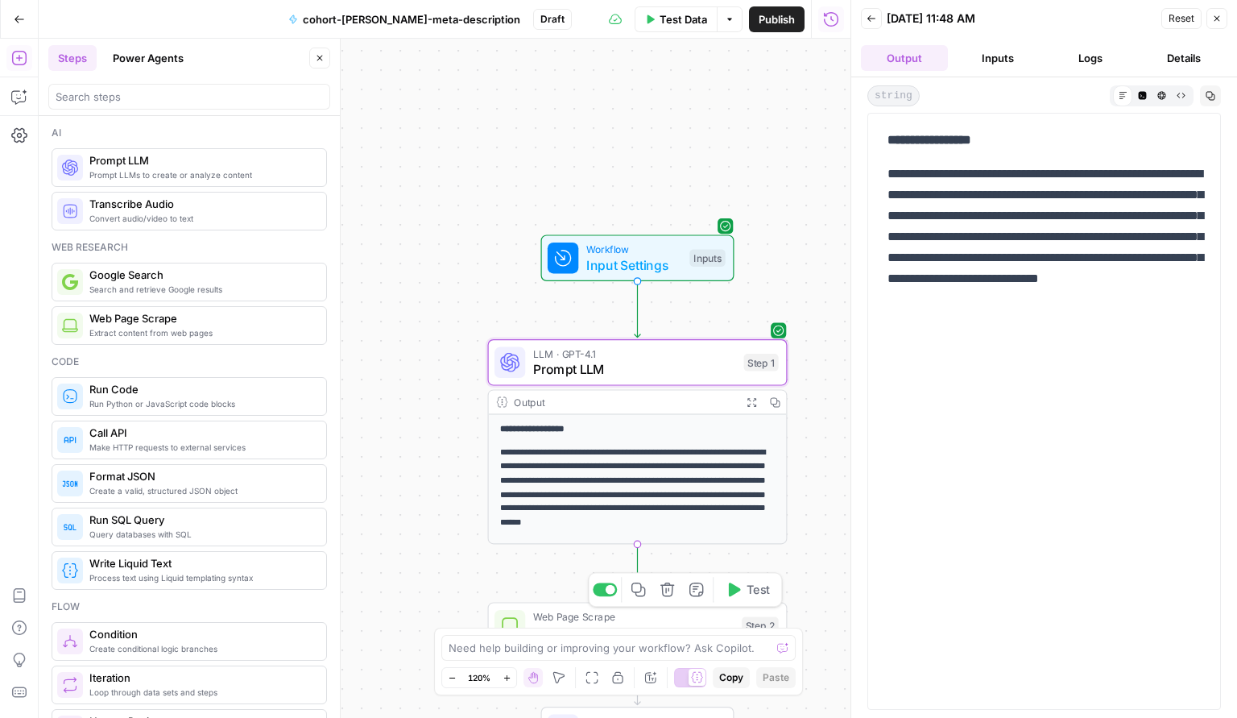
click at [611, 618] on span "Web Page Scrape" at bounding box center [633, 616] width 201 height 15
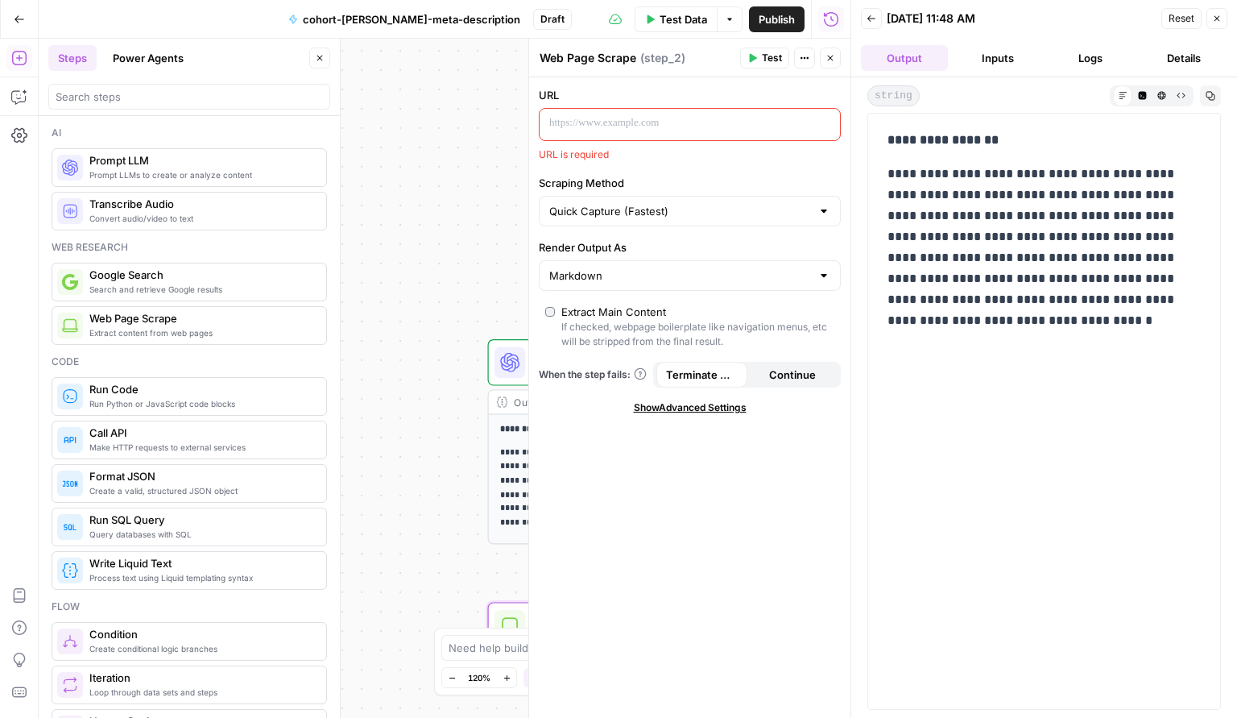
click at [157, 327] on span "Extract content from web pages" at bounding box center [201, 332] width 224 height 13
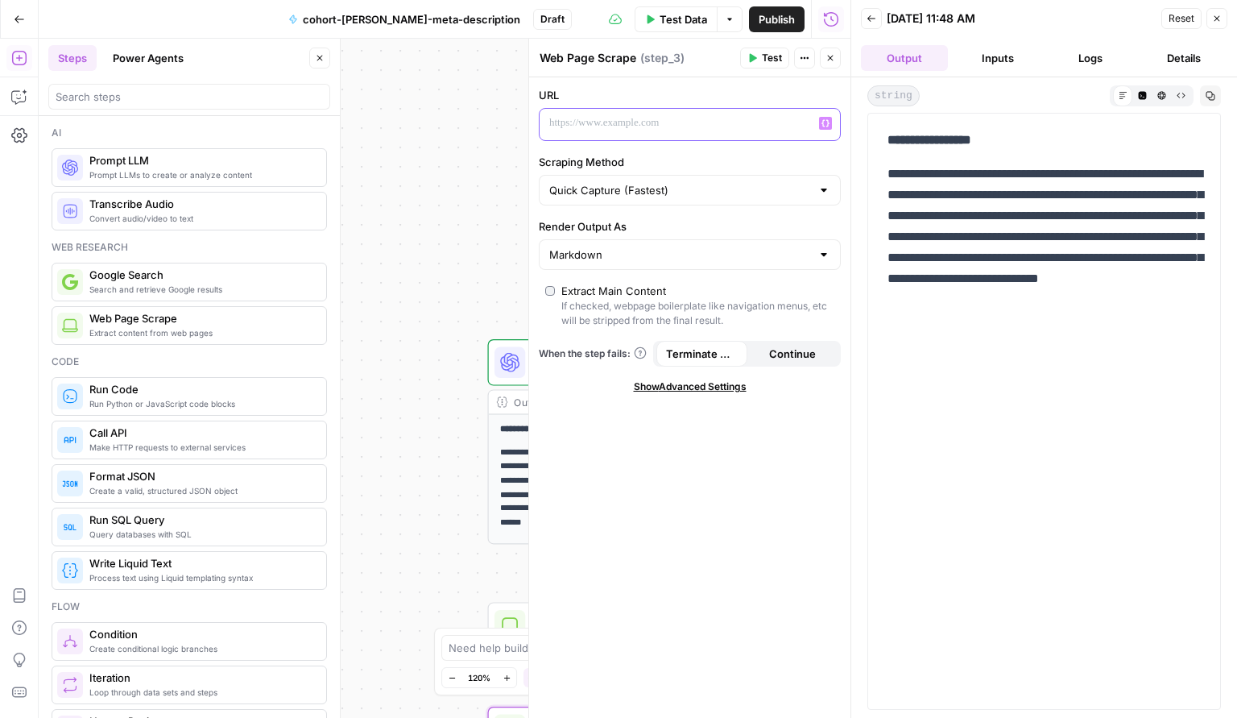
click at [561, 135] on div at bounding box center [677, 124] width 275 height 31
click at [830, 58] on icon "button" at bounding box center [831, 59] width 6 height 6
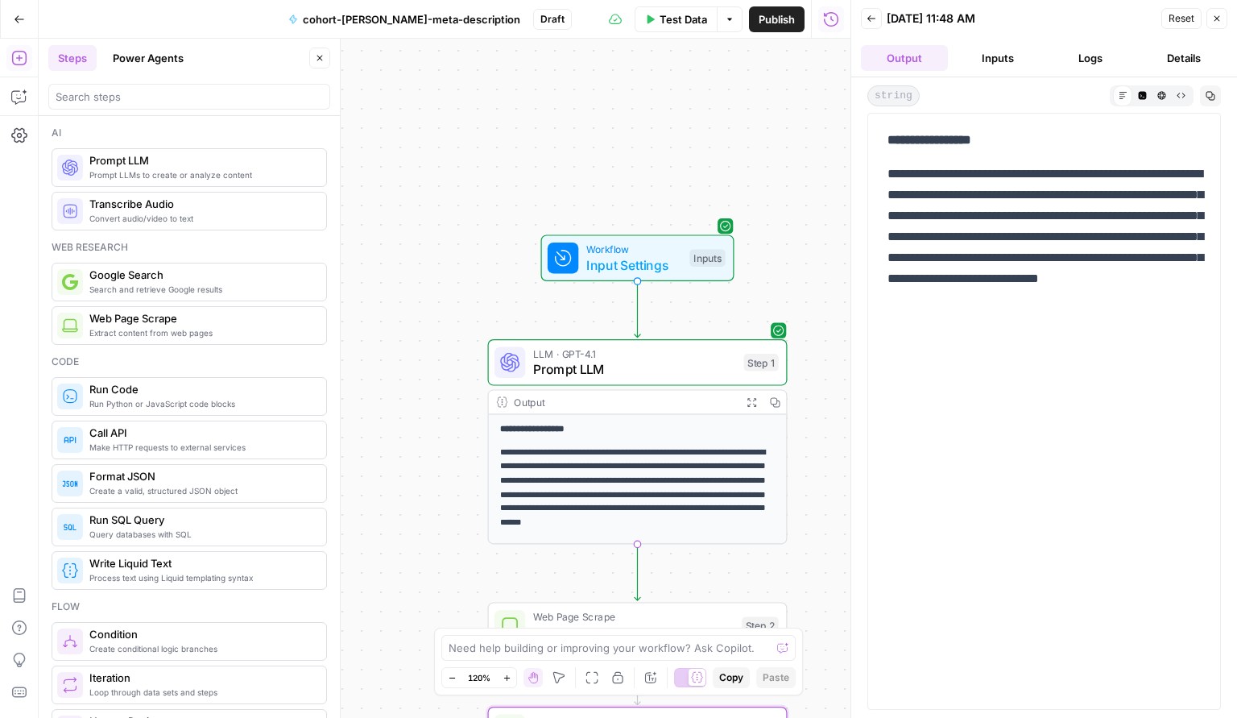
click at [188, 158] on span "Prompt LLM" at bounding box center [201, 160] width 224 height 16
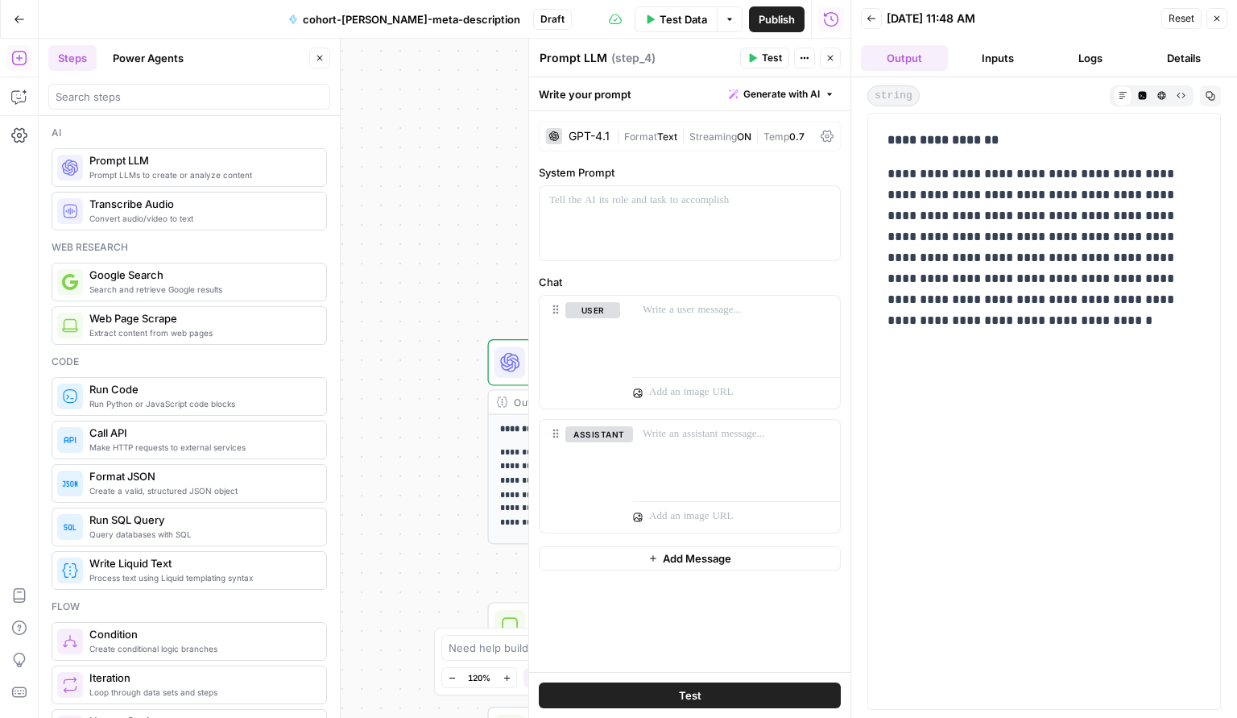
click at [594, 135] on div "GPT-4.1" at bounding box center [589, 135] width 41 height 11
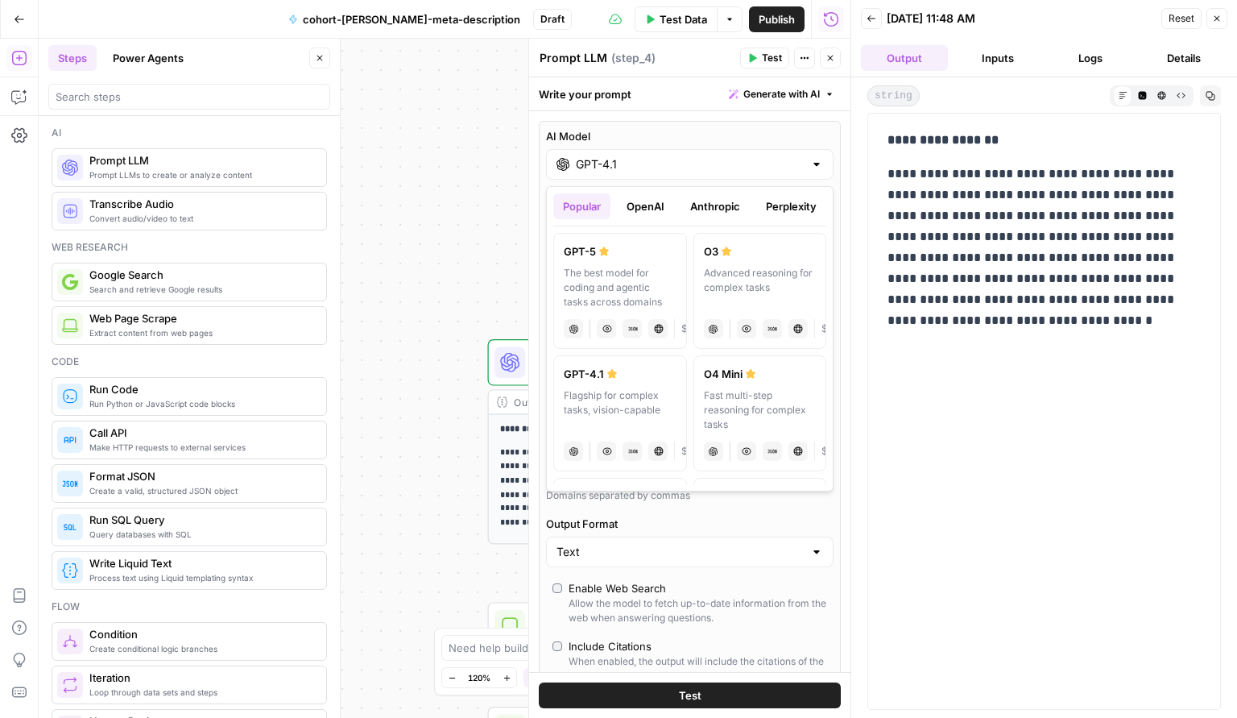
click at [734, 172] on div "GPT-4.1" at bounding box center [690, 164] width 288 height 31
click at [719, 202] on button "Anthropic" at bounding box center [715, 206] width 69 height 26
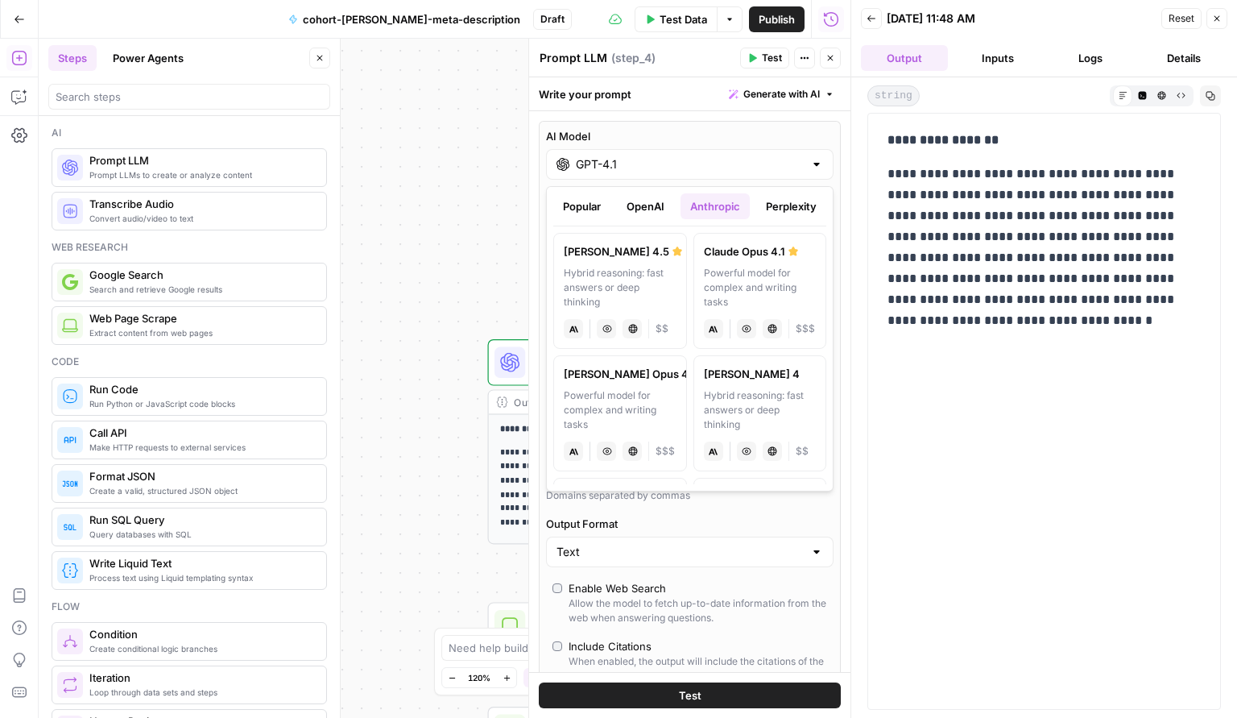
click at [748, 281] on div "Powerful model for complex and writing tasks" at bounding box center [760, 287] width 113 height 43
type input "Claude Opus 4.1"
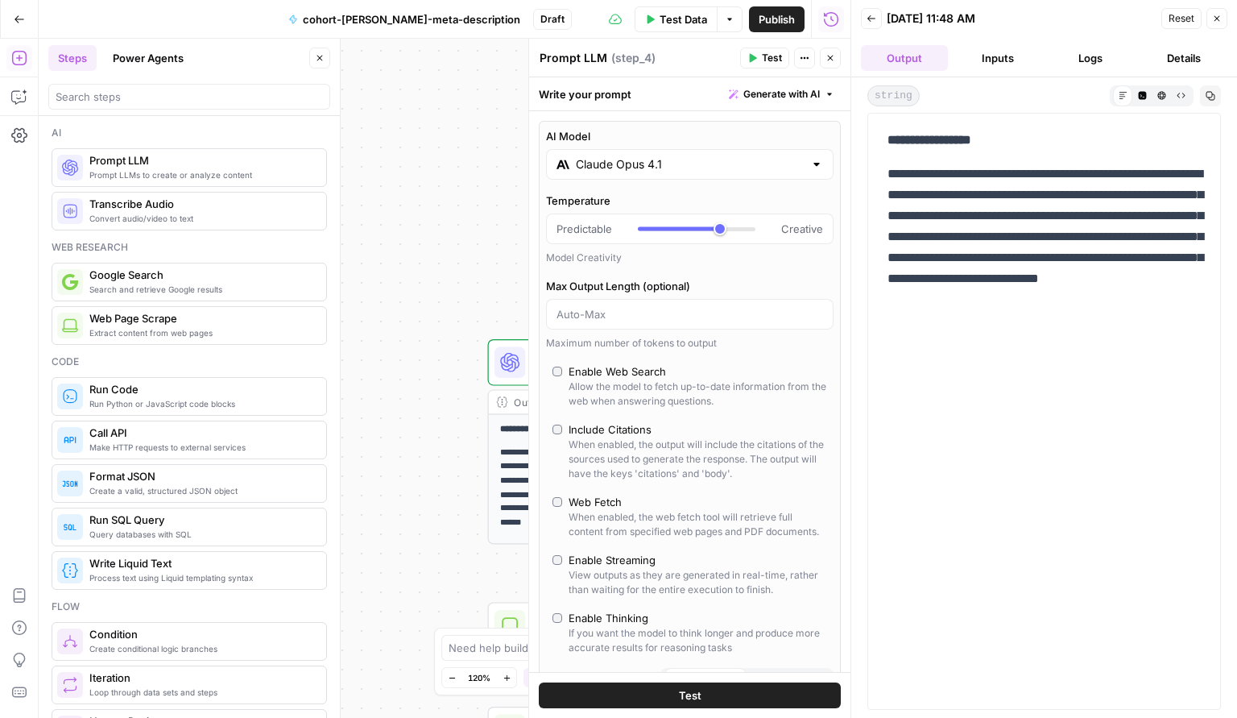
click at [687, 701] on span "Test" at bounding box center [690, 695] width 23 height 16
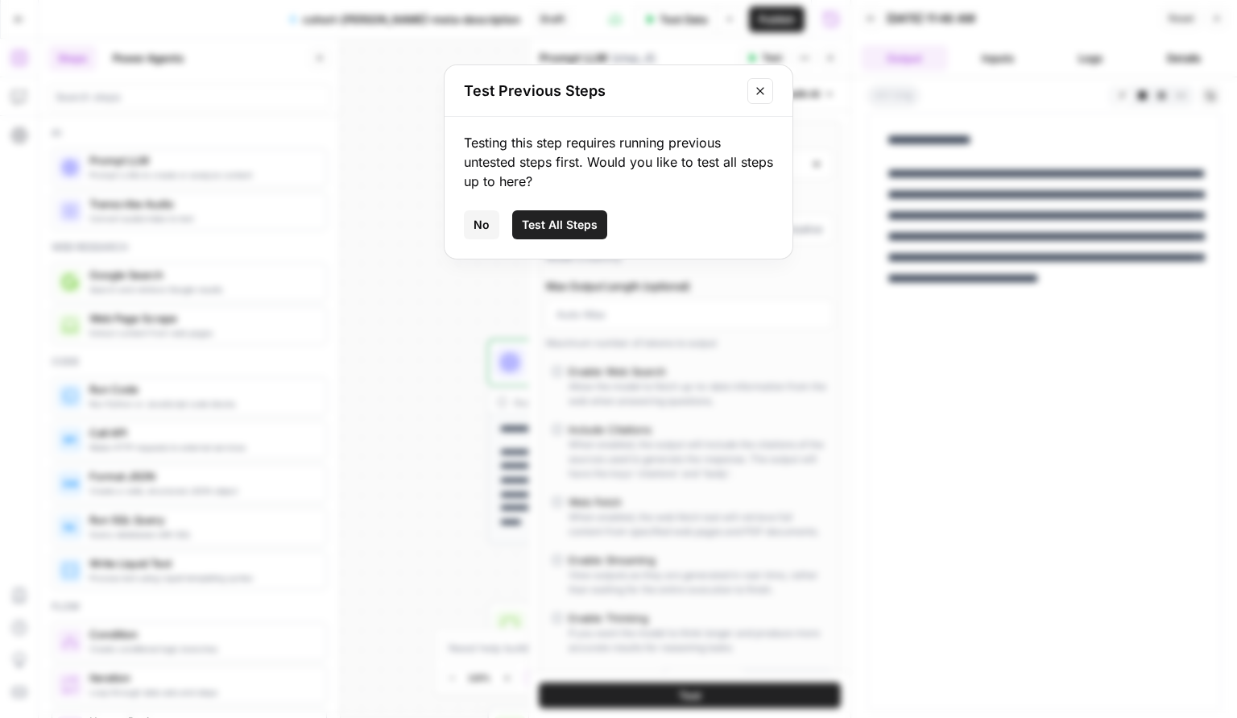
click at [572, 228] on span "Test All Steps" at bounding box center [560, 225] width 76 height 16
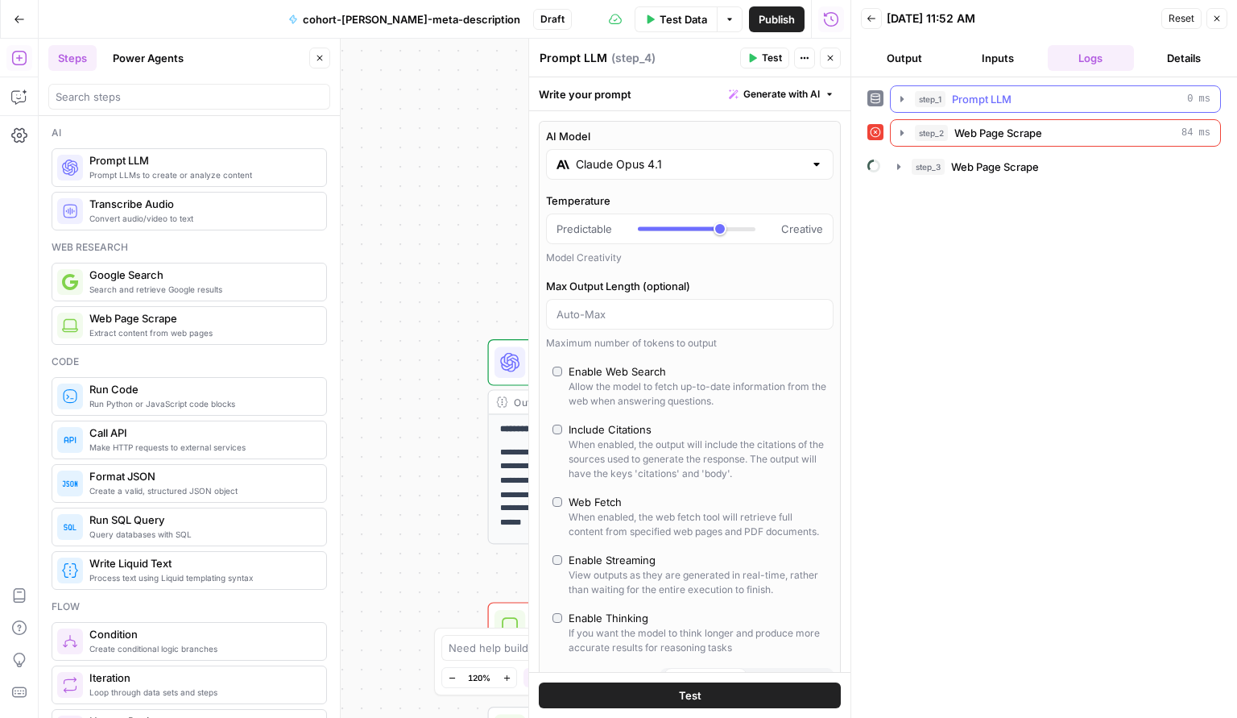
click at [1003, 104] on span "Prompt LLM" at bounding box center [982, 99] width 60 height 16
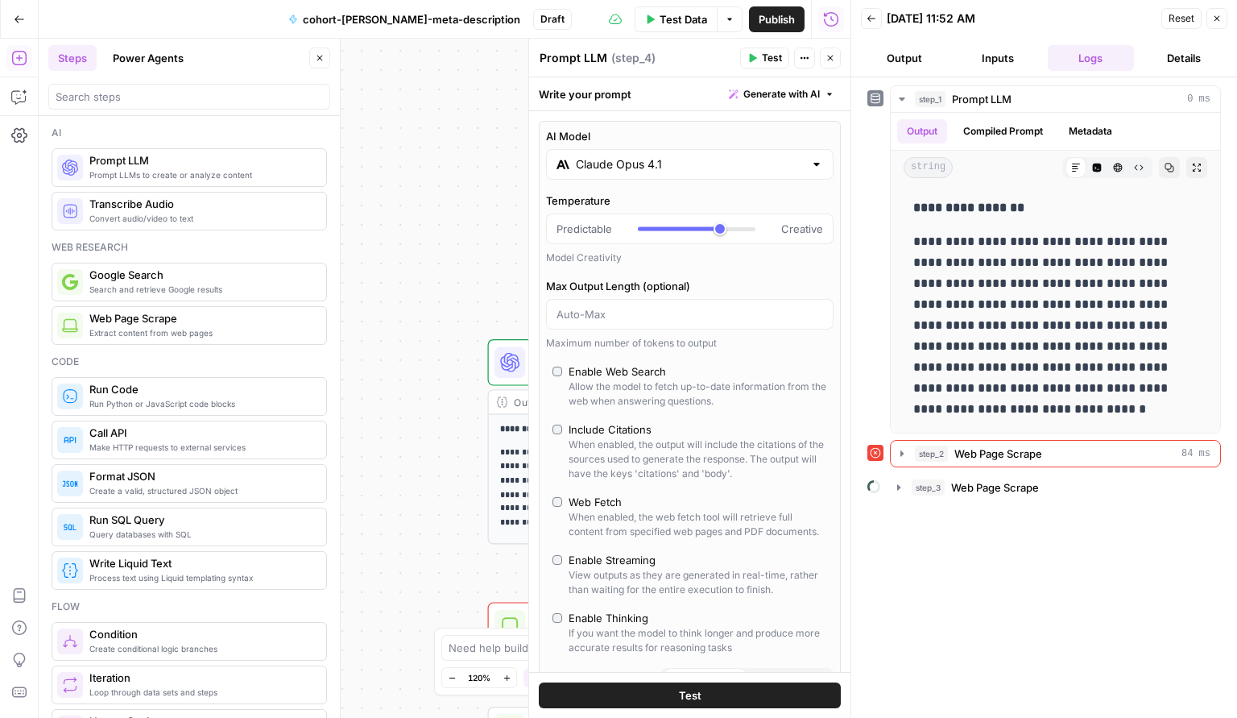
click at [779, 25] on span "Publish" at bounding box center [777, 19] width 36 height 16
click at [23, 19] on icon "button" at bounding box center [19, 18] width 10 height 7
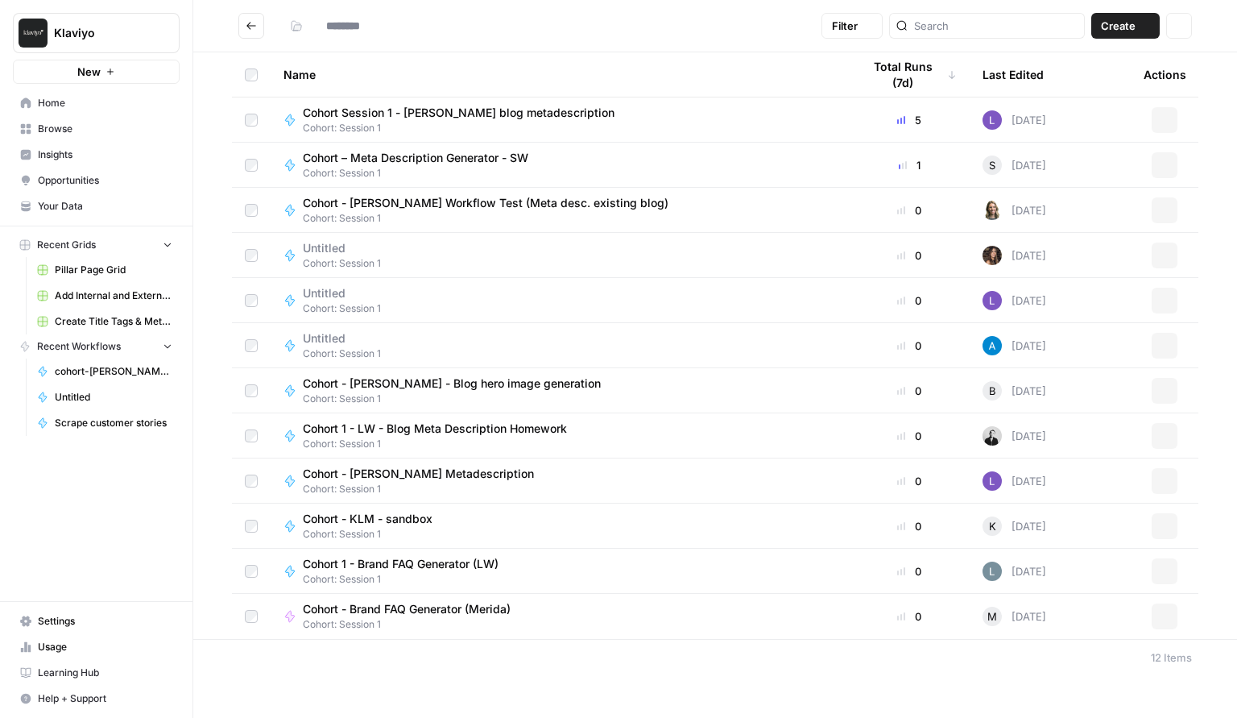
type input "**********"
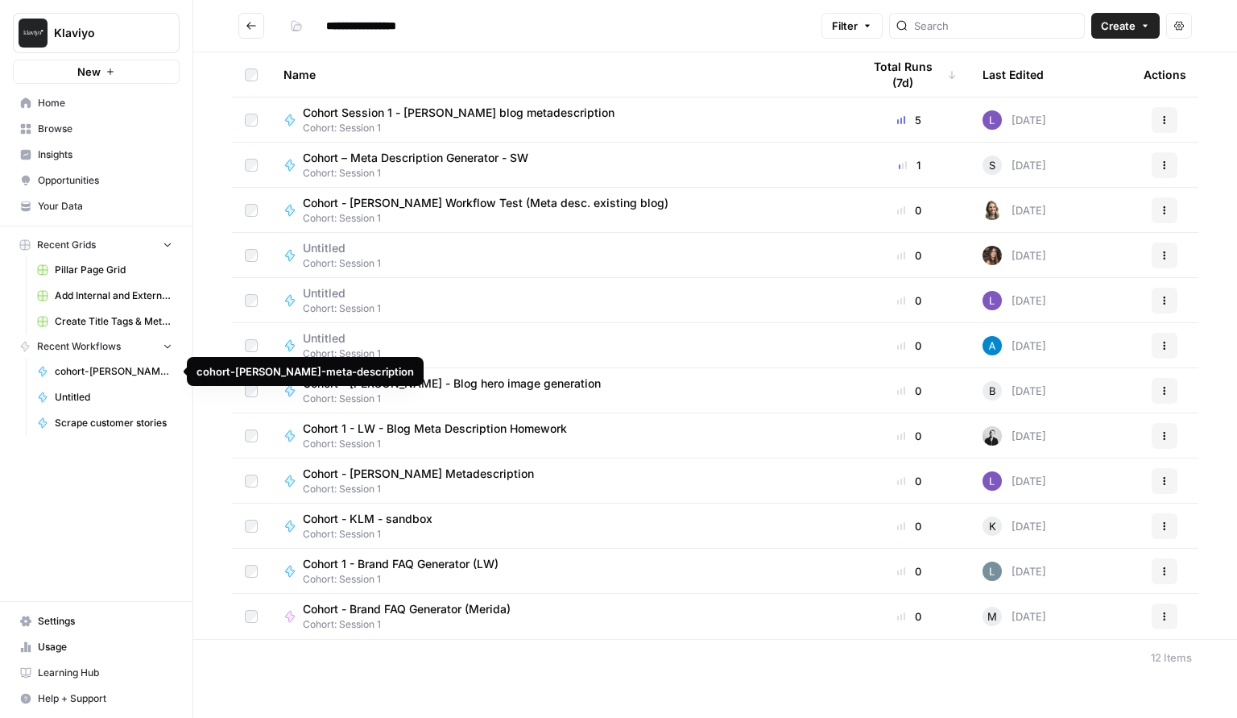
click at [111, 373] on span "cohort-Annie-meta-description" at bounding box center [114, 371] width 118 height 14
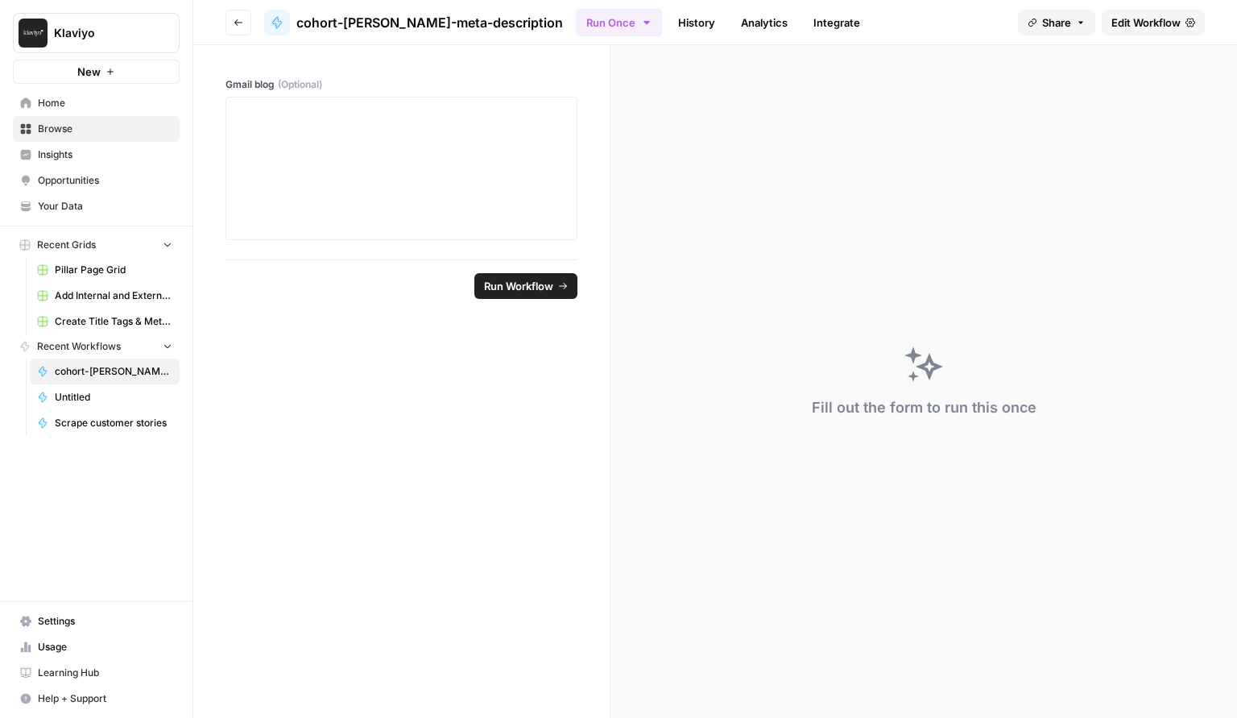
click at [542, 280] on span "Run Workflow" at bounding box center [518, 286] width 69 height 16
click at [397, 162] on div at bounding box center [401, 168] width 331 height 129
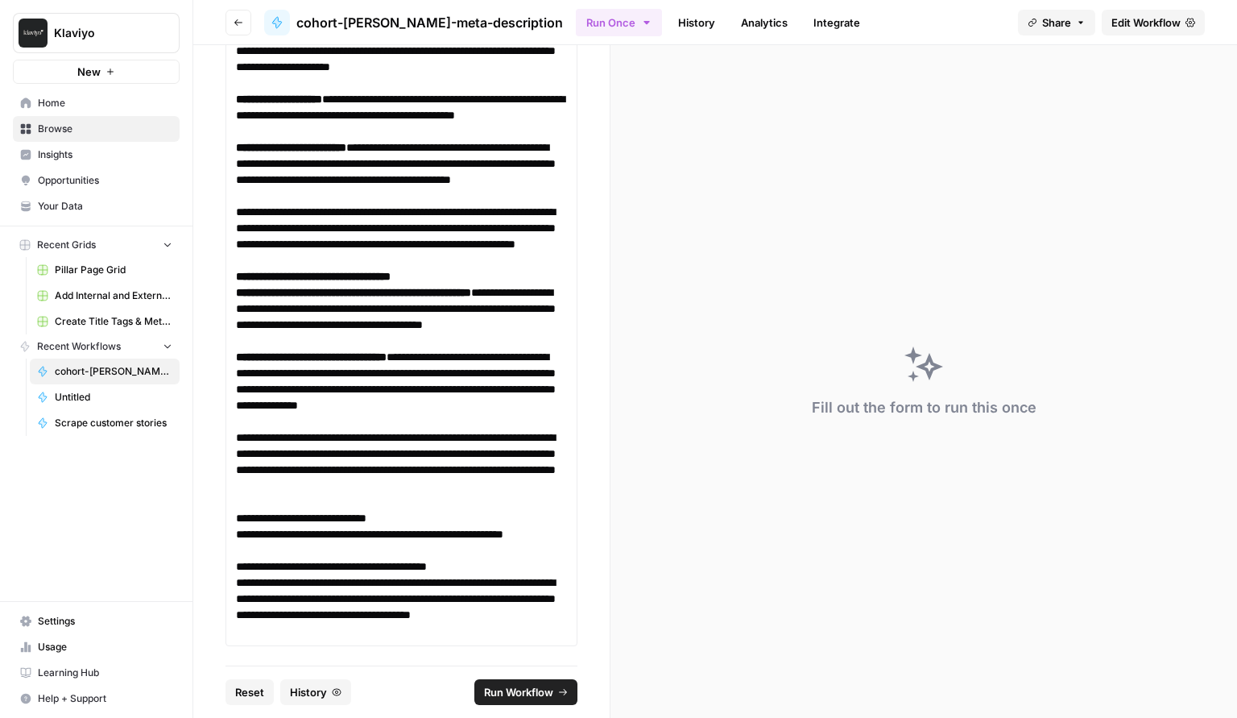
click at [528, 693] on span "Run Workflow" at bounding box center [518, 692] width 69 height 16
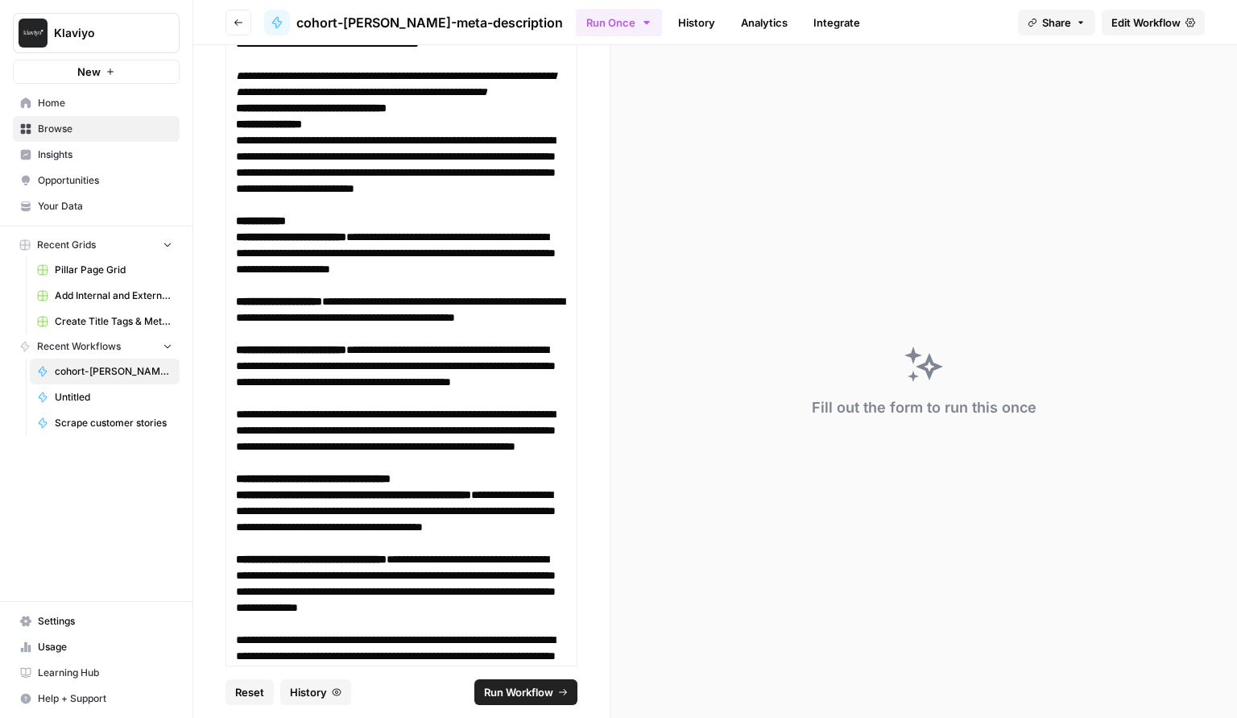
scroll to position [1801, 0]
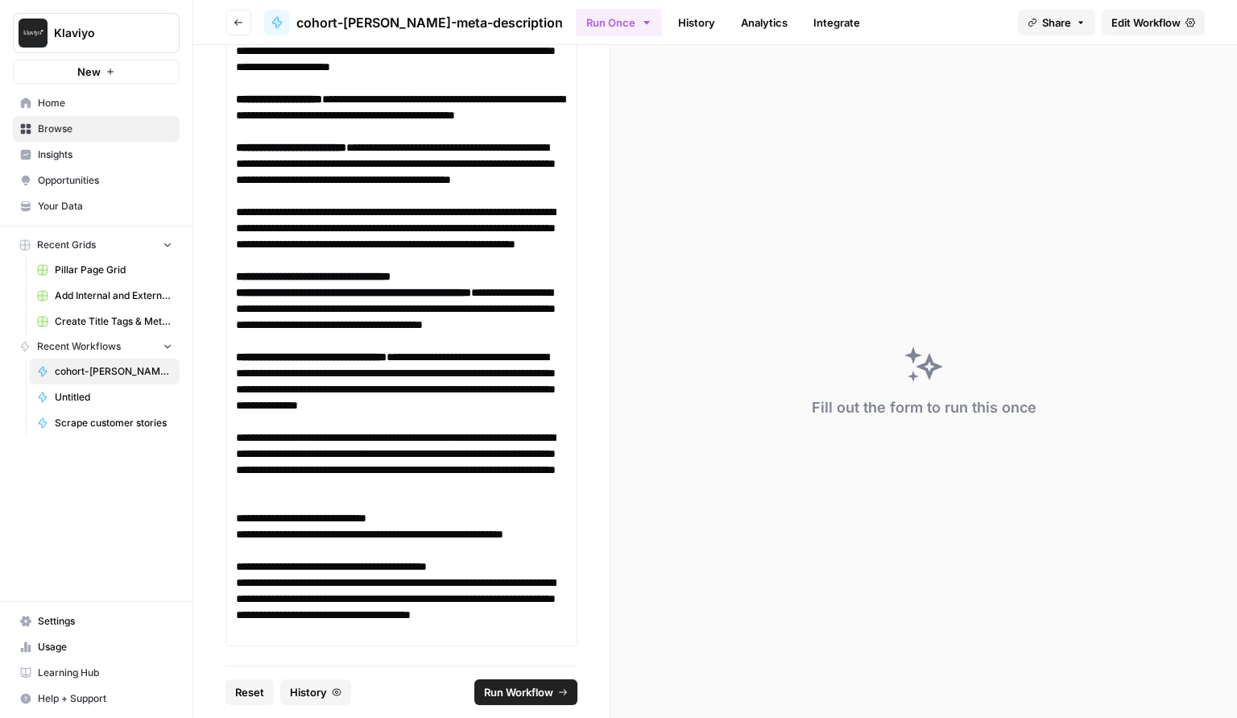
click at [523, 690] on span "Run Workflow" at bounding box center [518, 692] width 69 height 16
click at [238, 28] on button "Go back" at bounding box center [239, 23] width 26 height 26
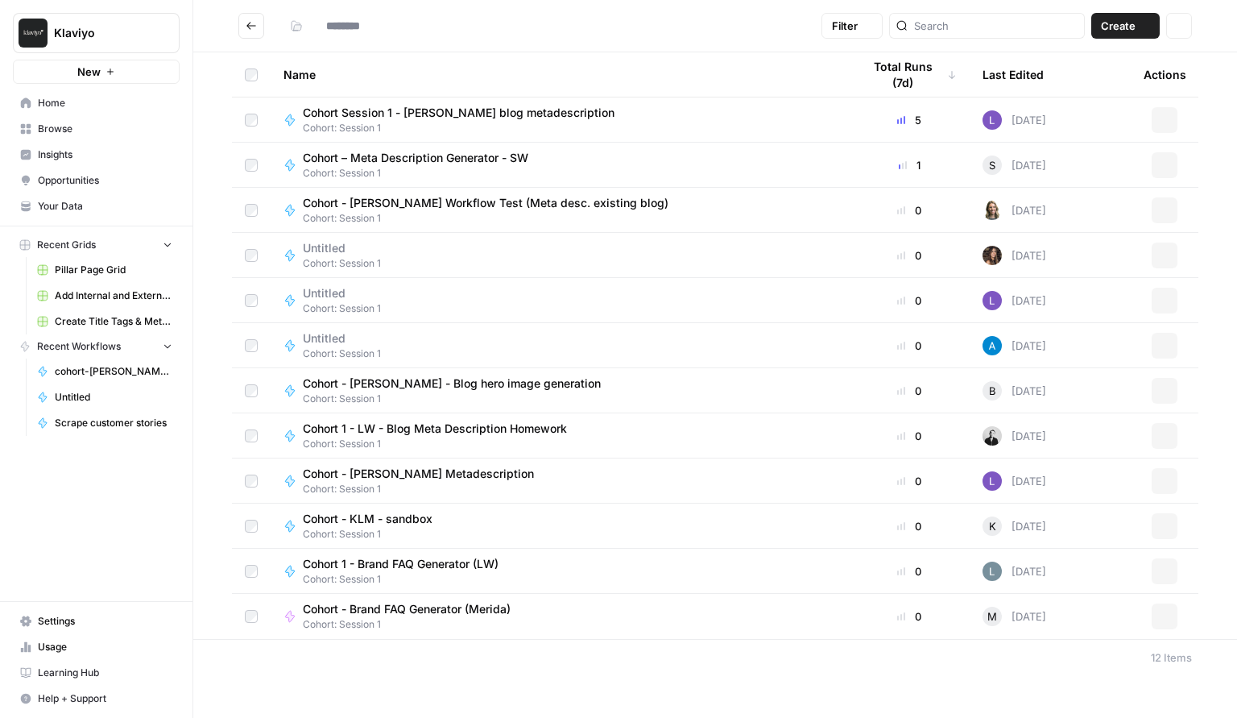
type input "**********"
click at [256, 29] on icon "Go back" at bounding box center [251, 25] width 11 height 11
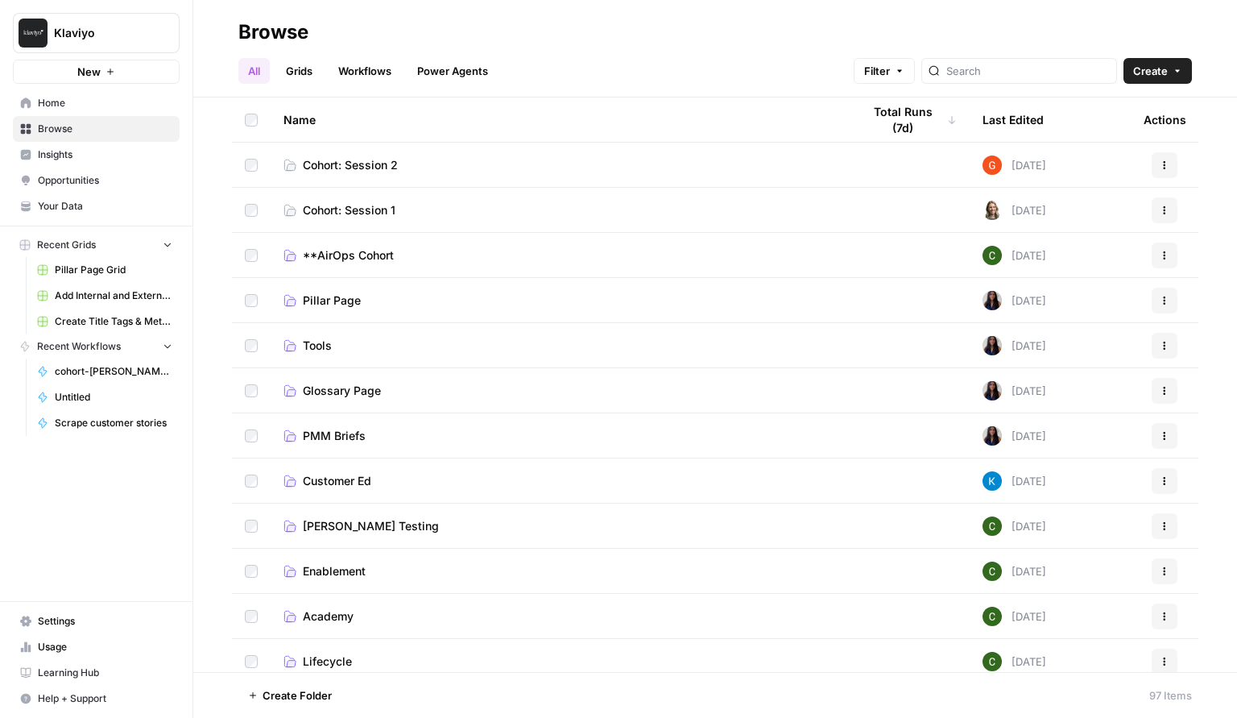
click at [315, 163] on span "Cohort: Session 2" at bounding box center [350, 165] width 95 height 16
